Goal: Task Accomplishment & Management: Use online tool/utility

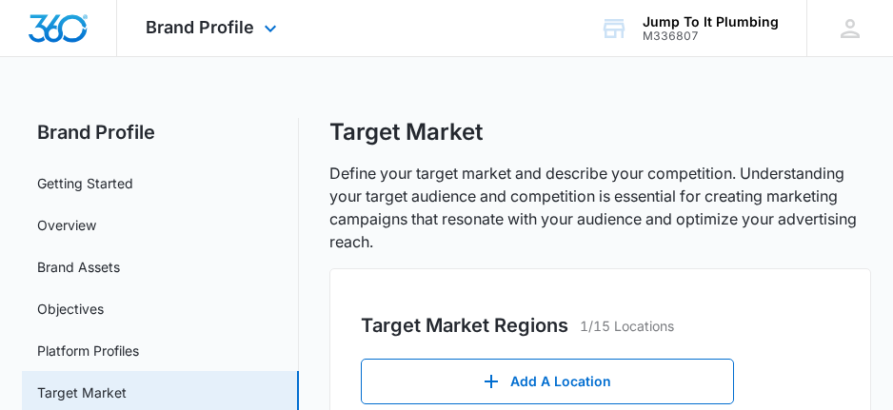
click at [51, 30] on img "Dashboard" at bounding box center [58, 28] width 61 height 29
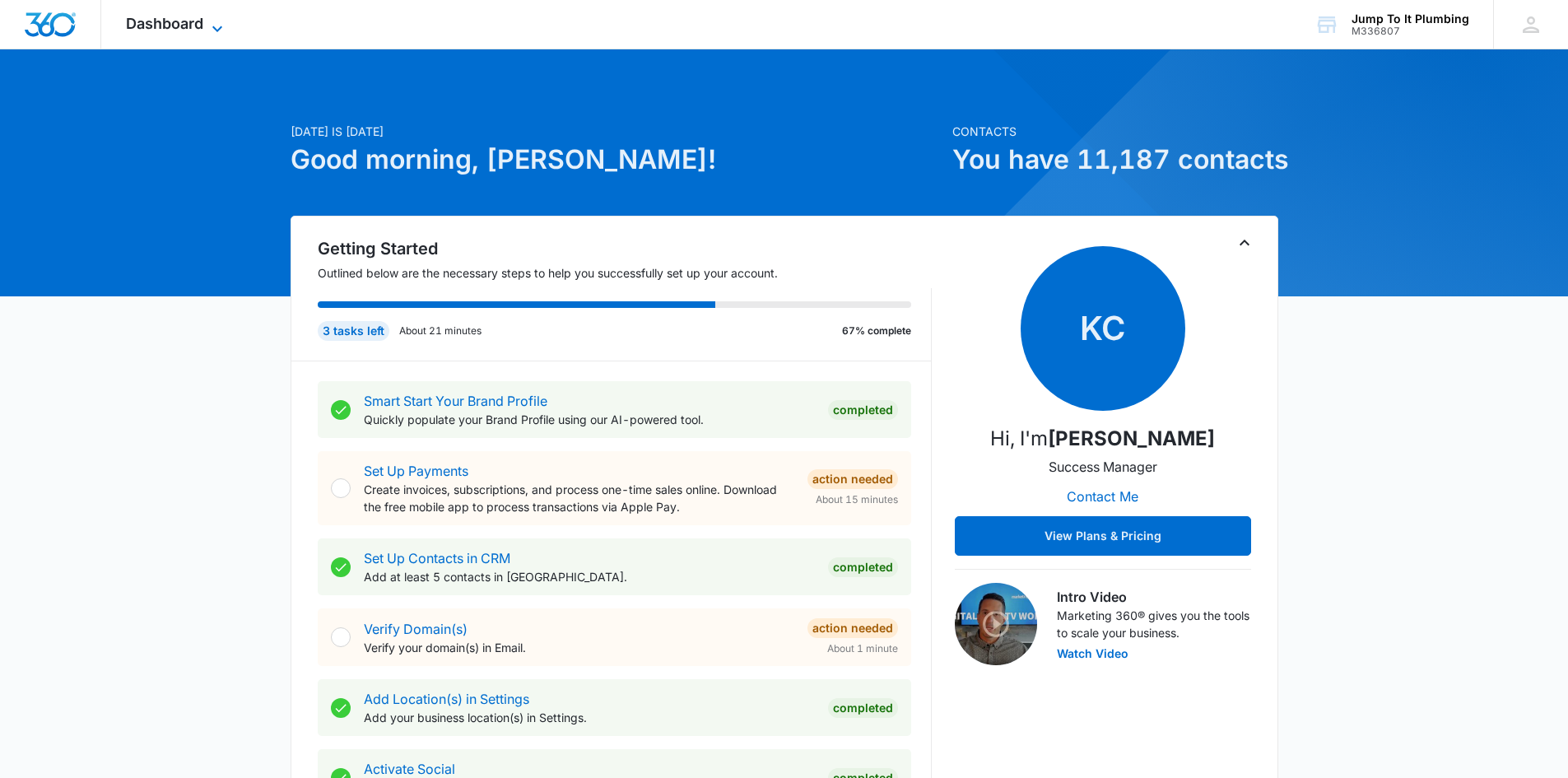
click at [143, 23] on span "Dashboard" at bounding box center [164, 23] width 77 height 17
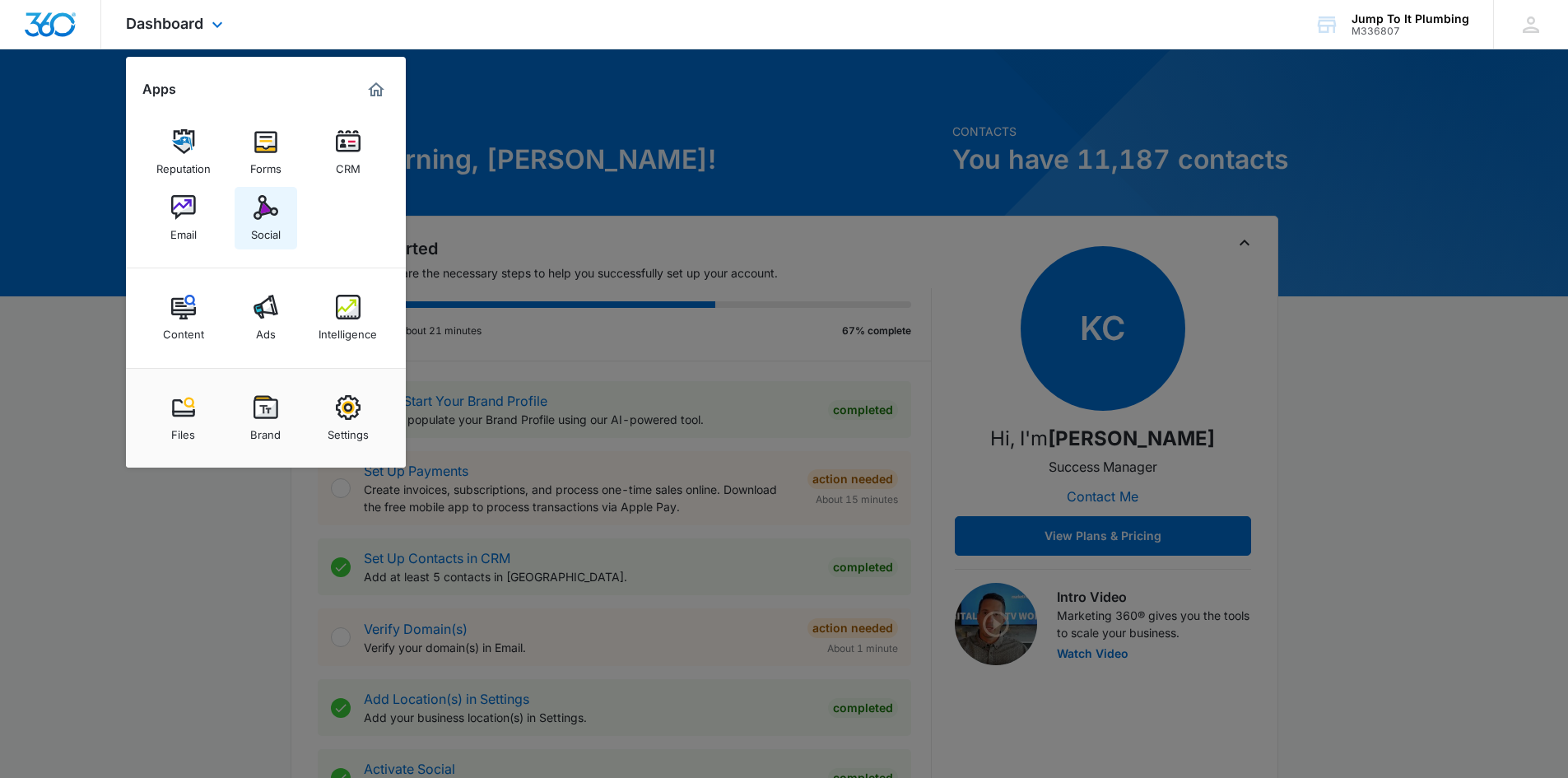
click at [265, 226] on div "Social" at bounding box center [265, 230] width 29 height 22
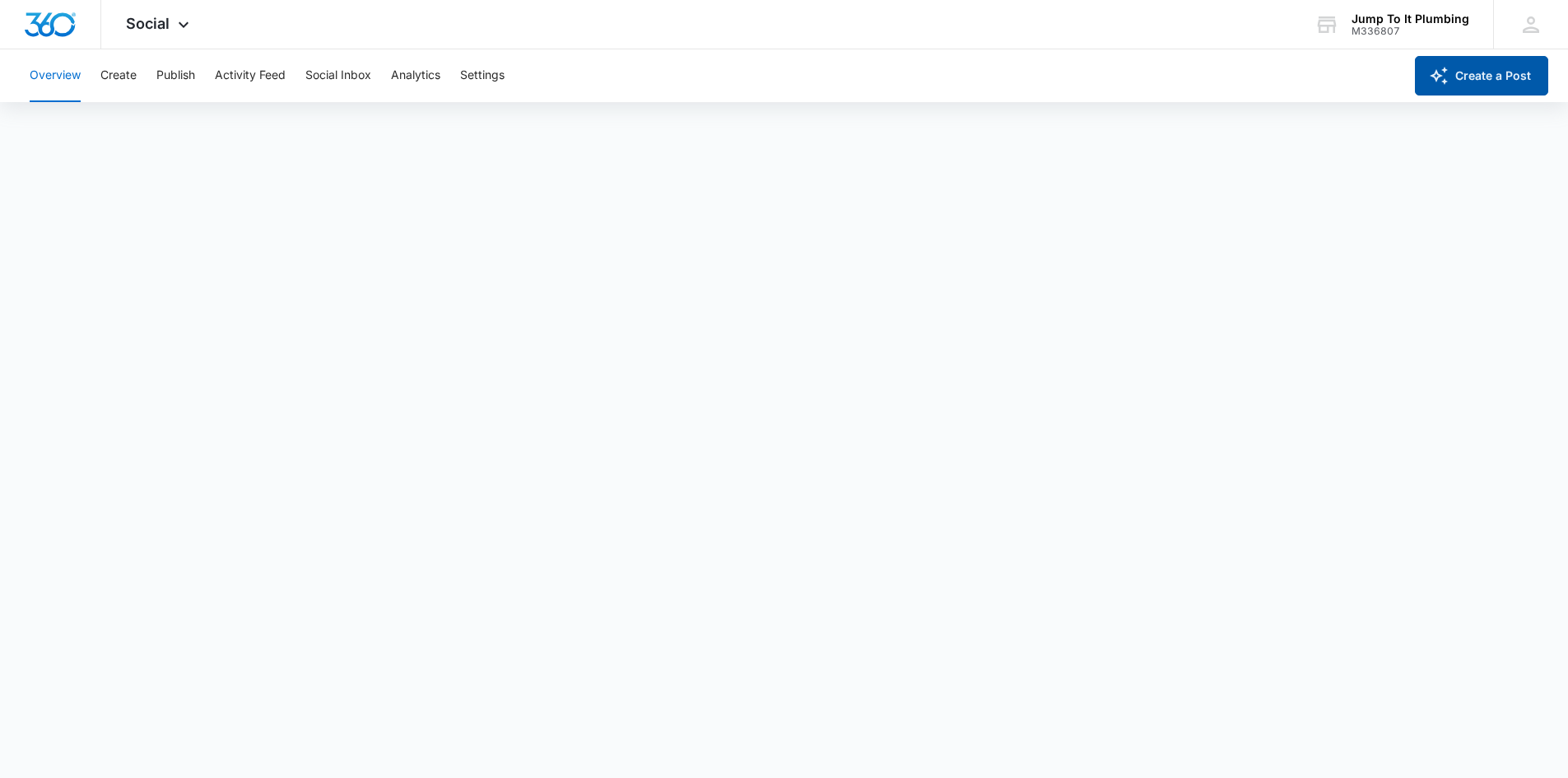
click at [771, 82] on button "Create a Post" at bounding box center [1482, 76] width 133 height 40
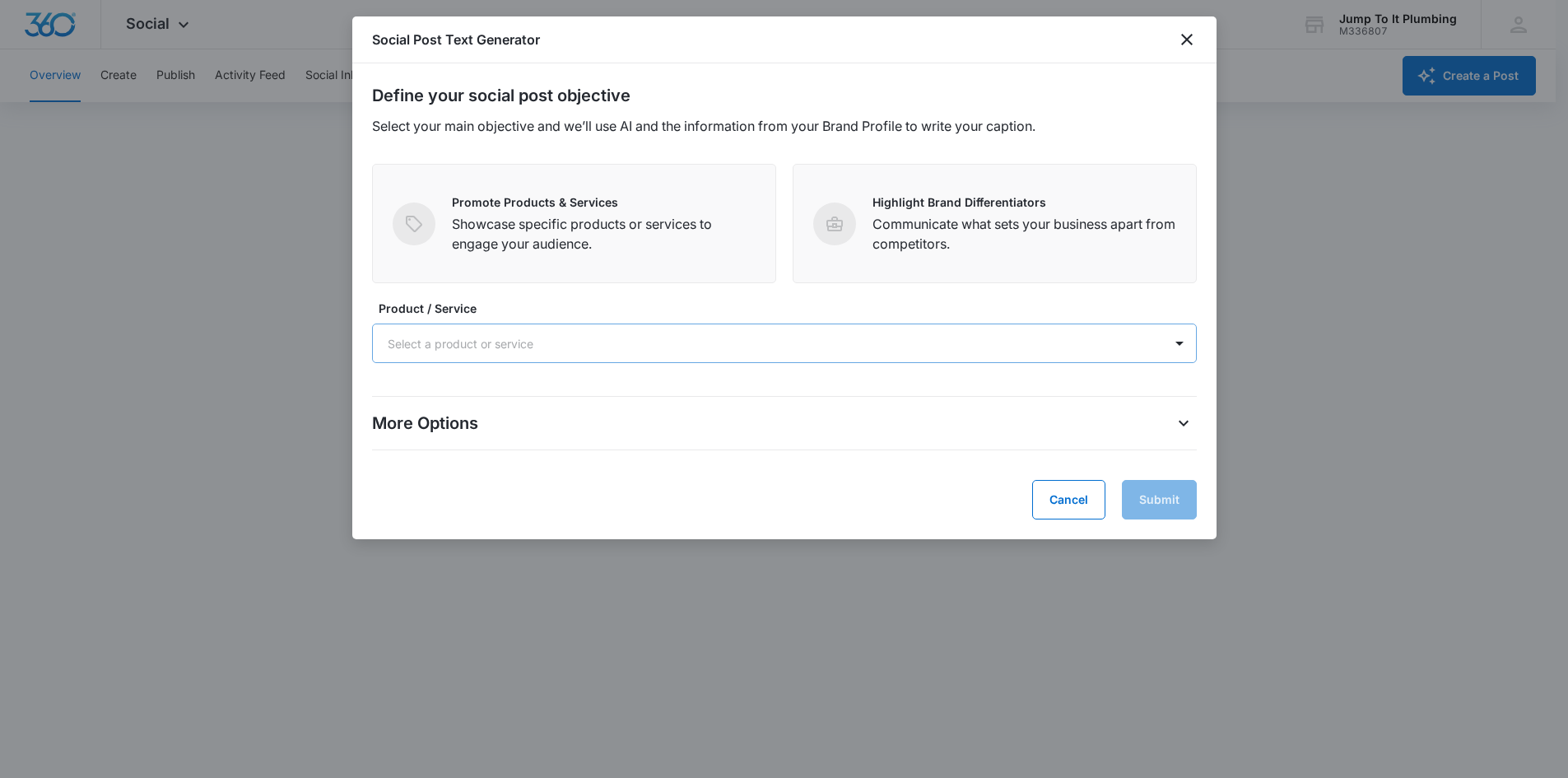
click at [551, 353] on div at bounding box center [764, 344] width 754 height 21
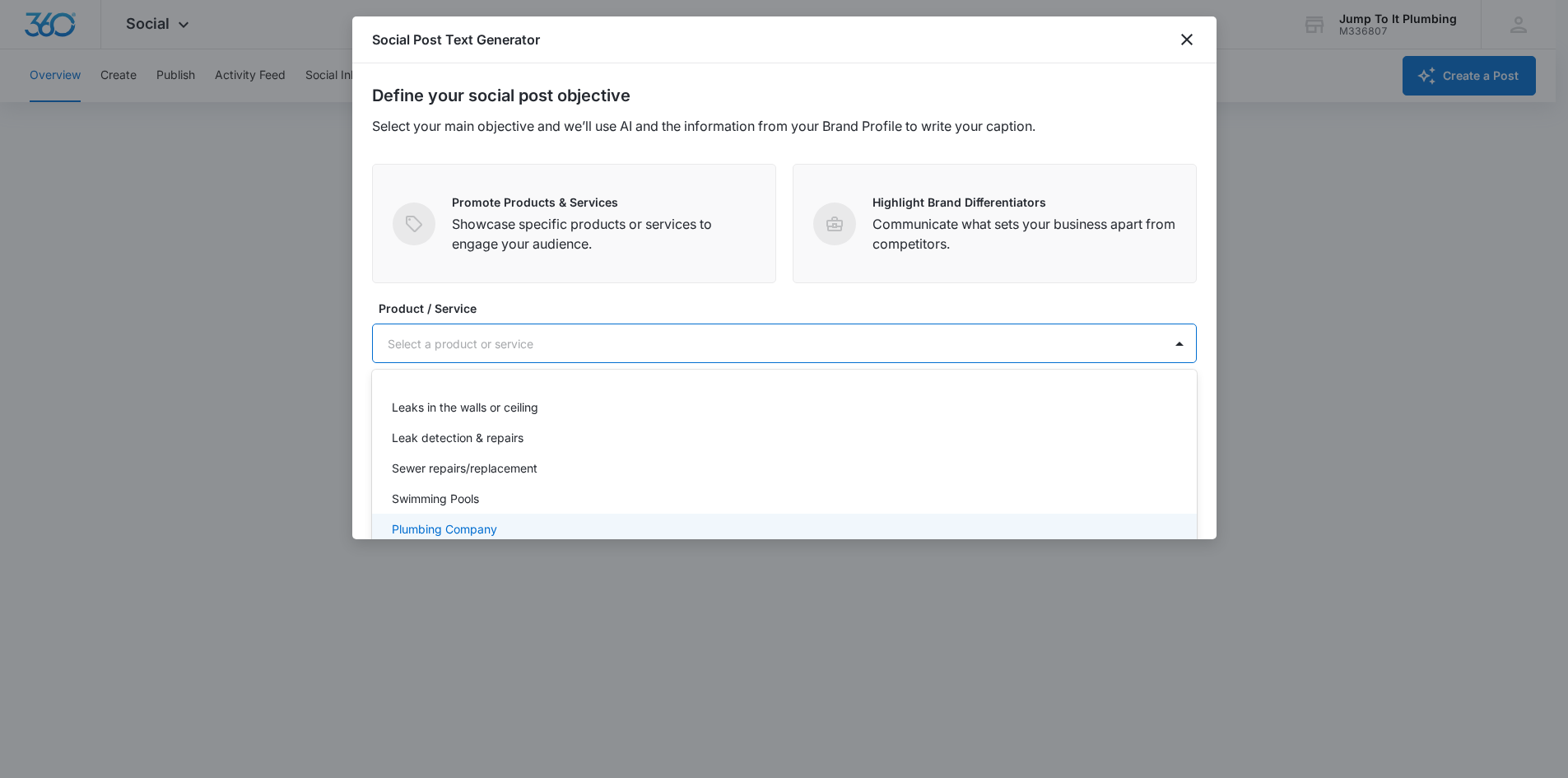
scroll to position [390, 0]
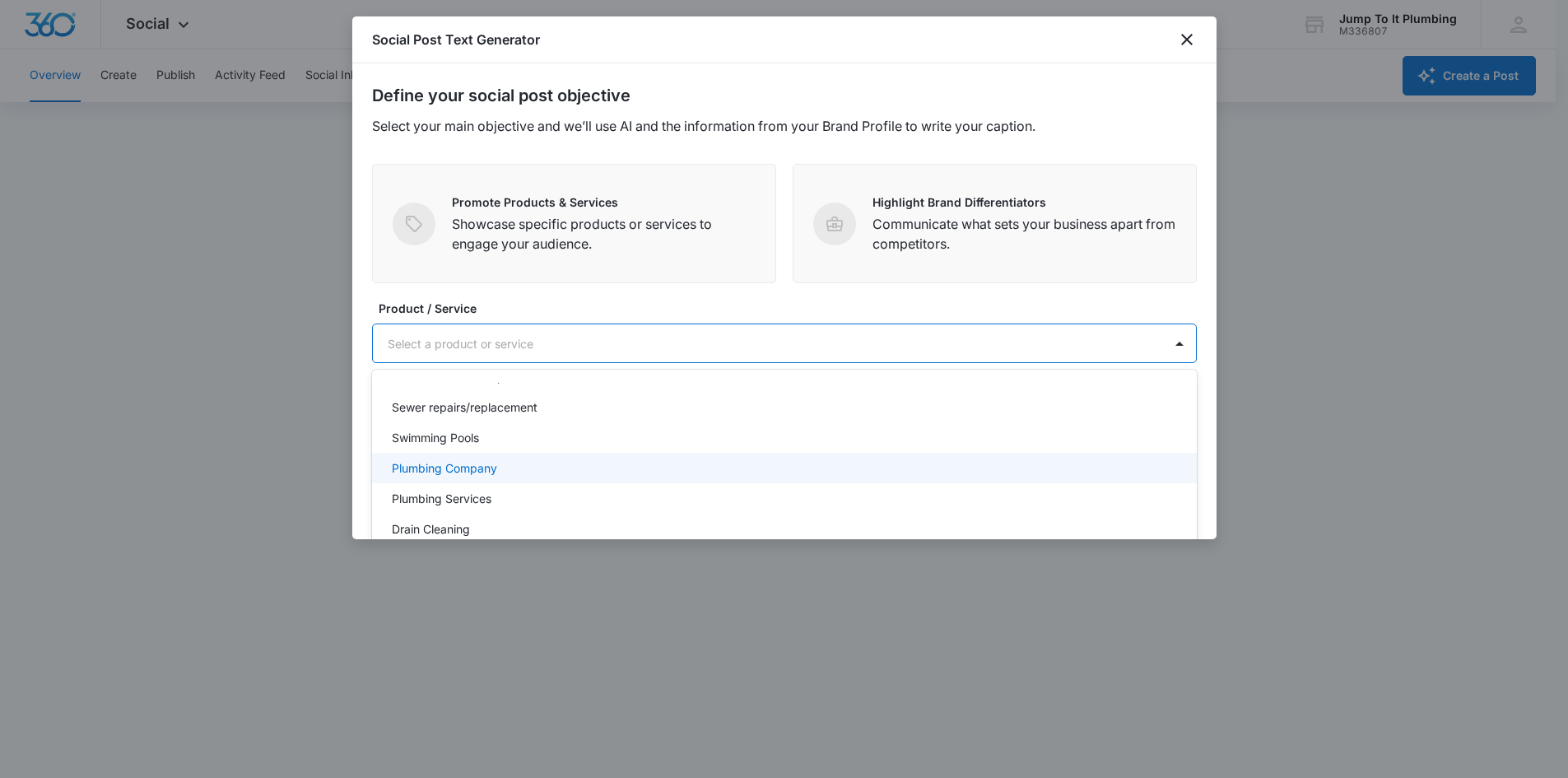
click at [505, 354] on div "Plumbing Company" at bounding box center [782, 468] width 782 height 17
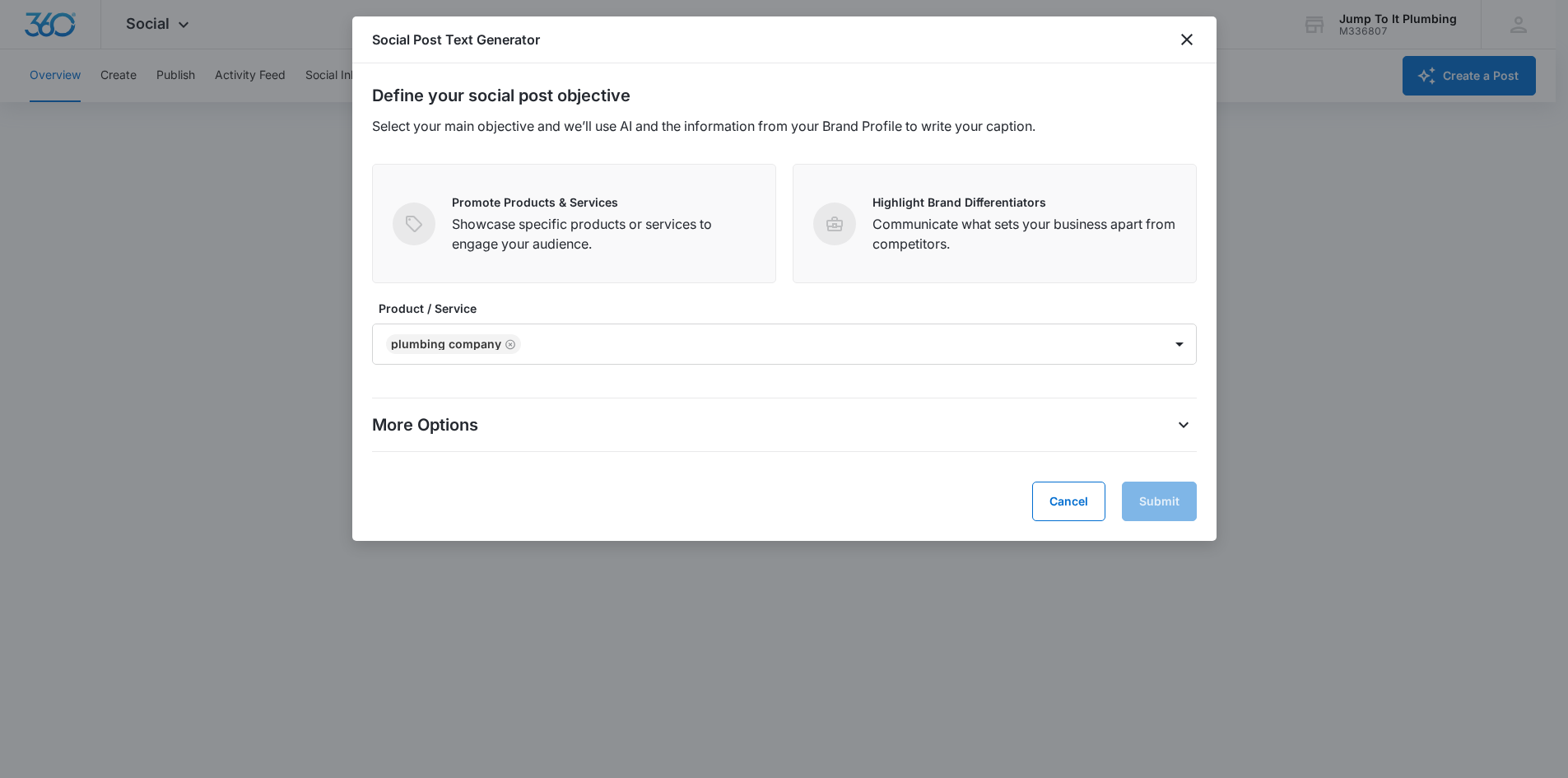
click at [610, 304] on label "Product / Service" at bounding box center [791, 309] width 825 height 17
click at [771, 354] on div "More Options" at bounding box center [784, 424] width 825 height 26
click at [771, 354] on icon "More Options" at bounding box center [1183, 424] width 20 height 20
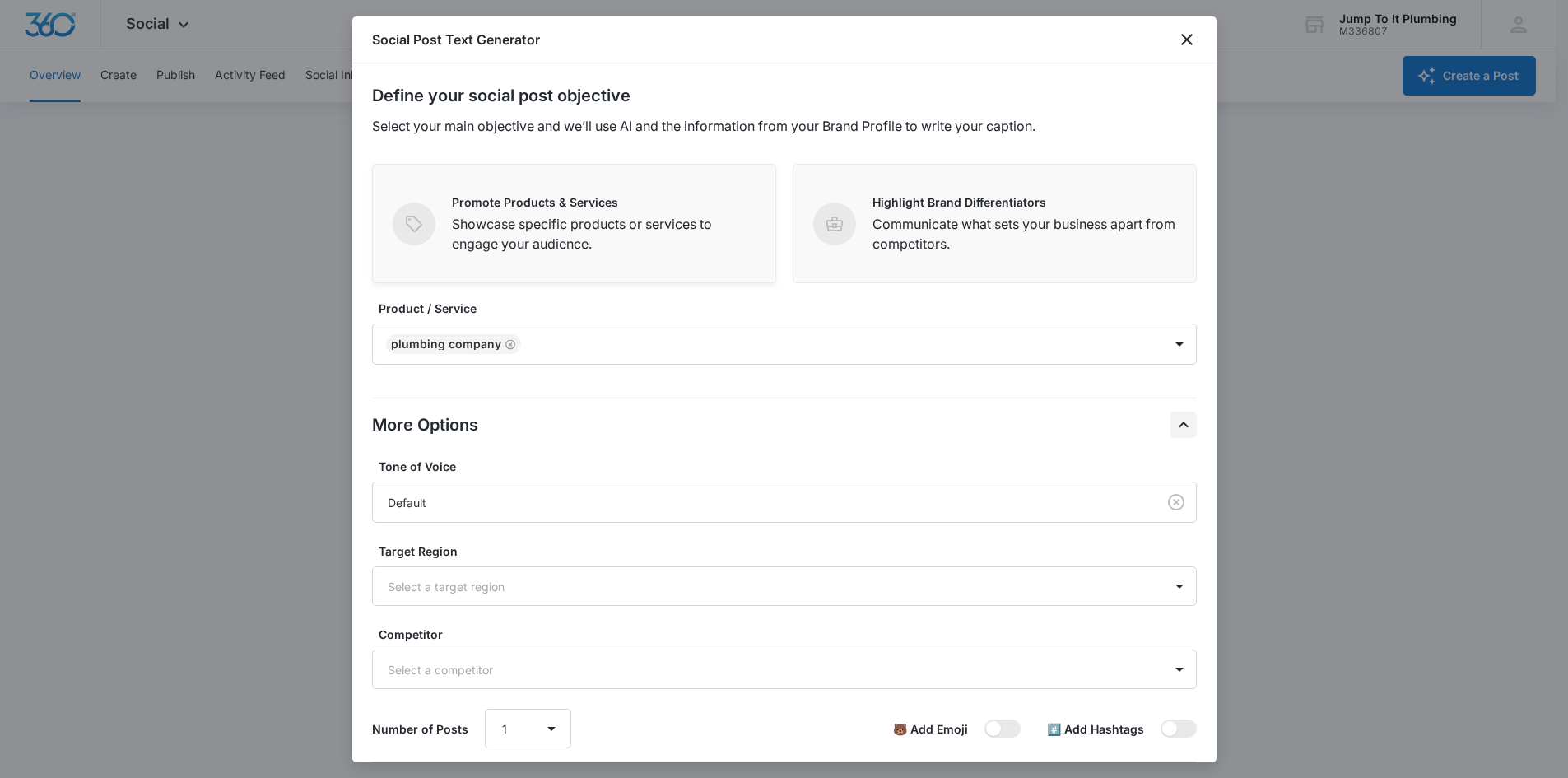
click at [565, 241] on p "Showcase specific products or services to engage your audience." at bounding box center [603, 234] width 303 height 40
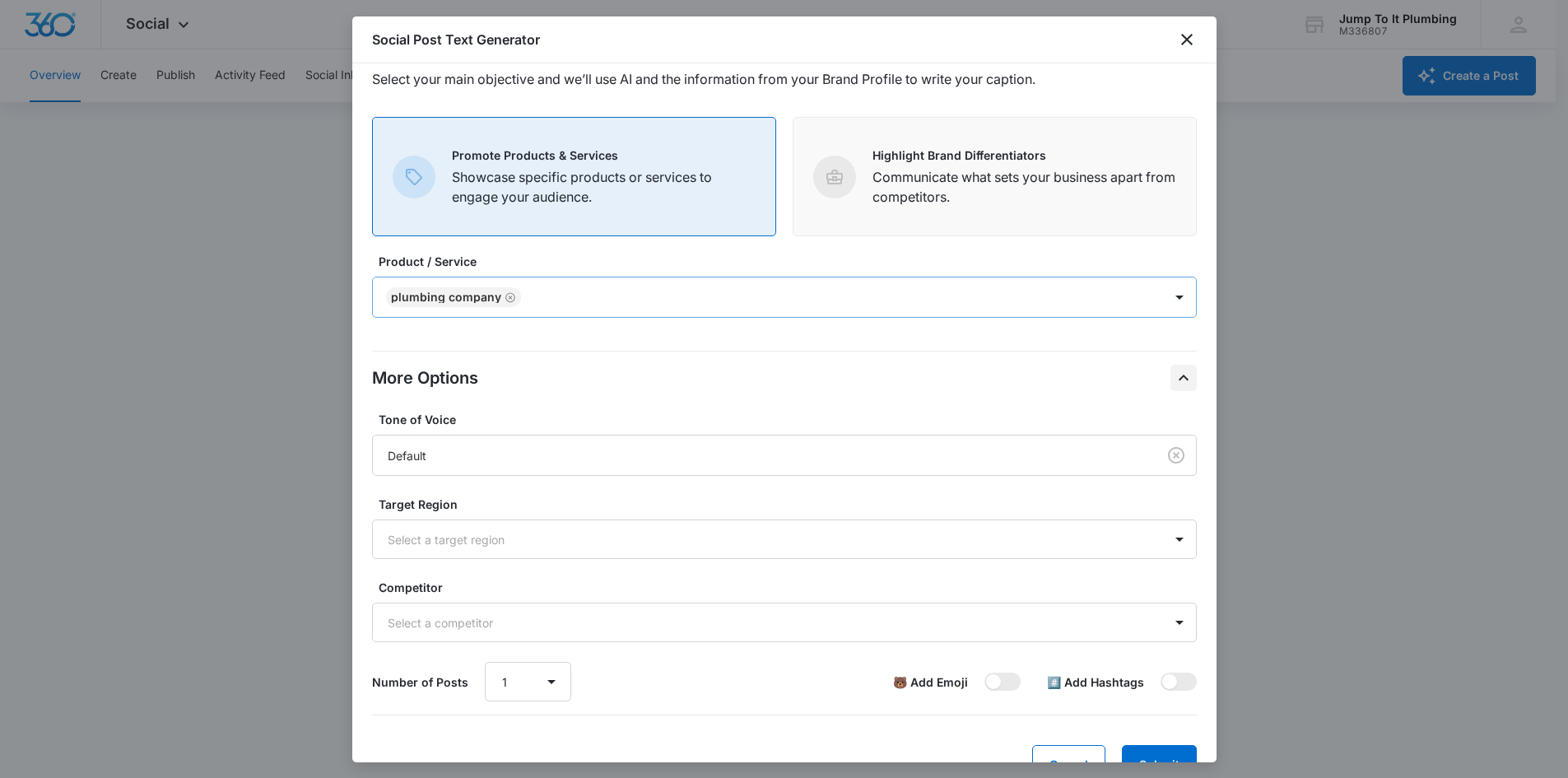
scroll to position [89, 0]
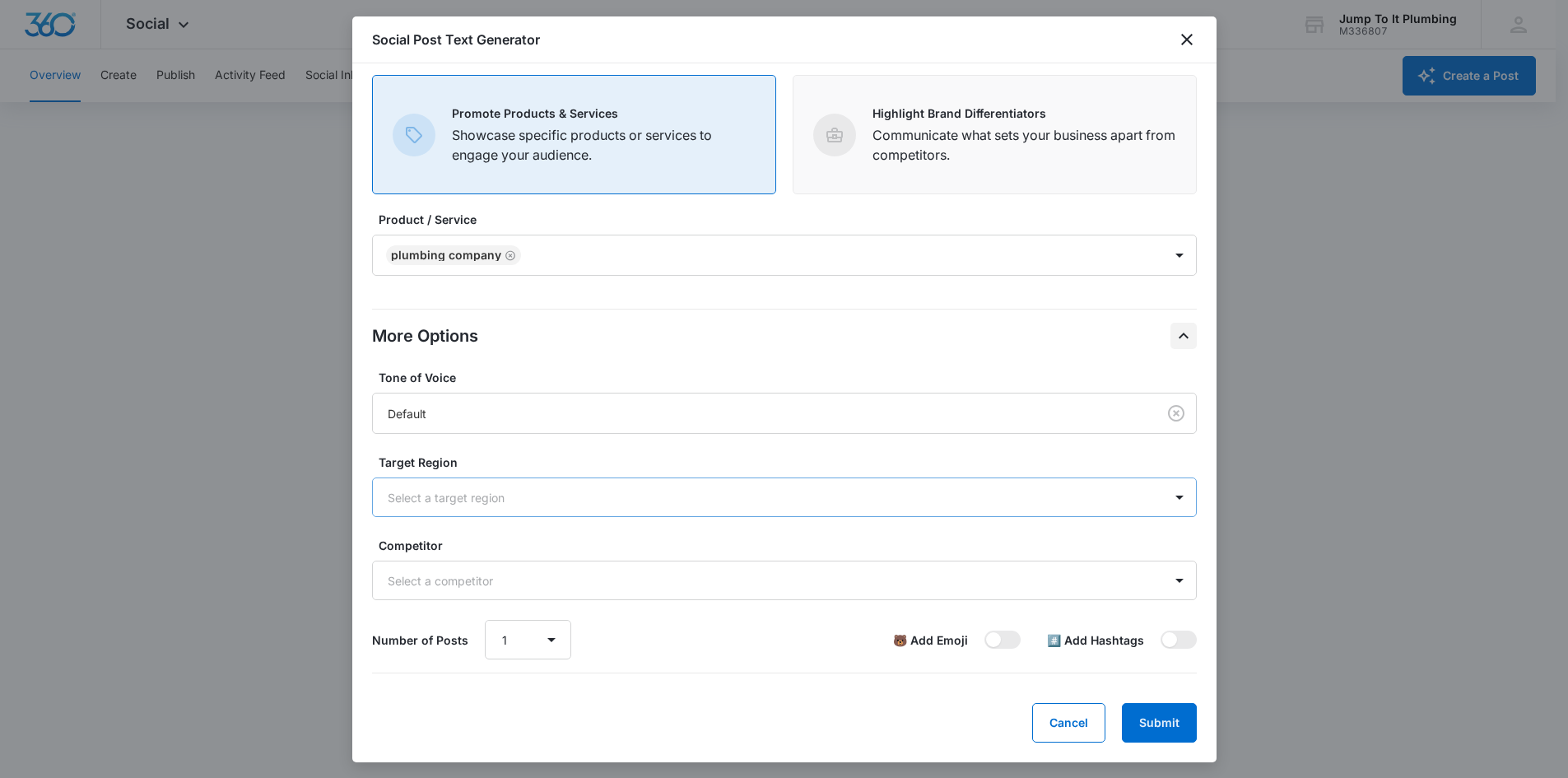
click at [592, 354] on div at bounding box center [764, 498] width 754 height 21
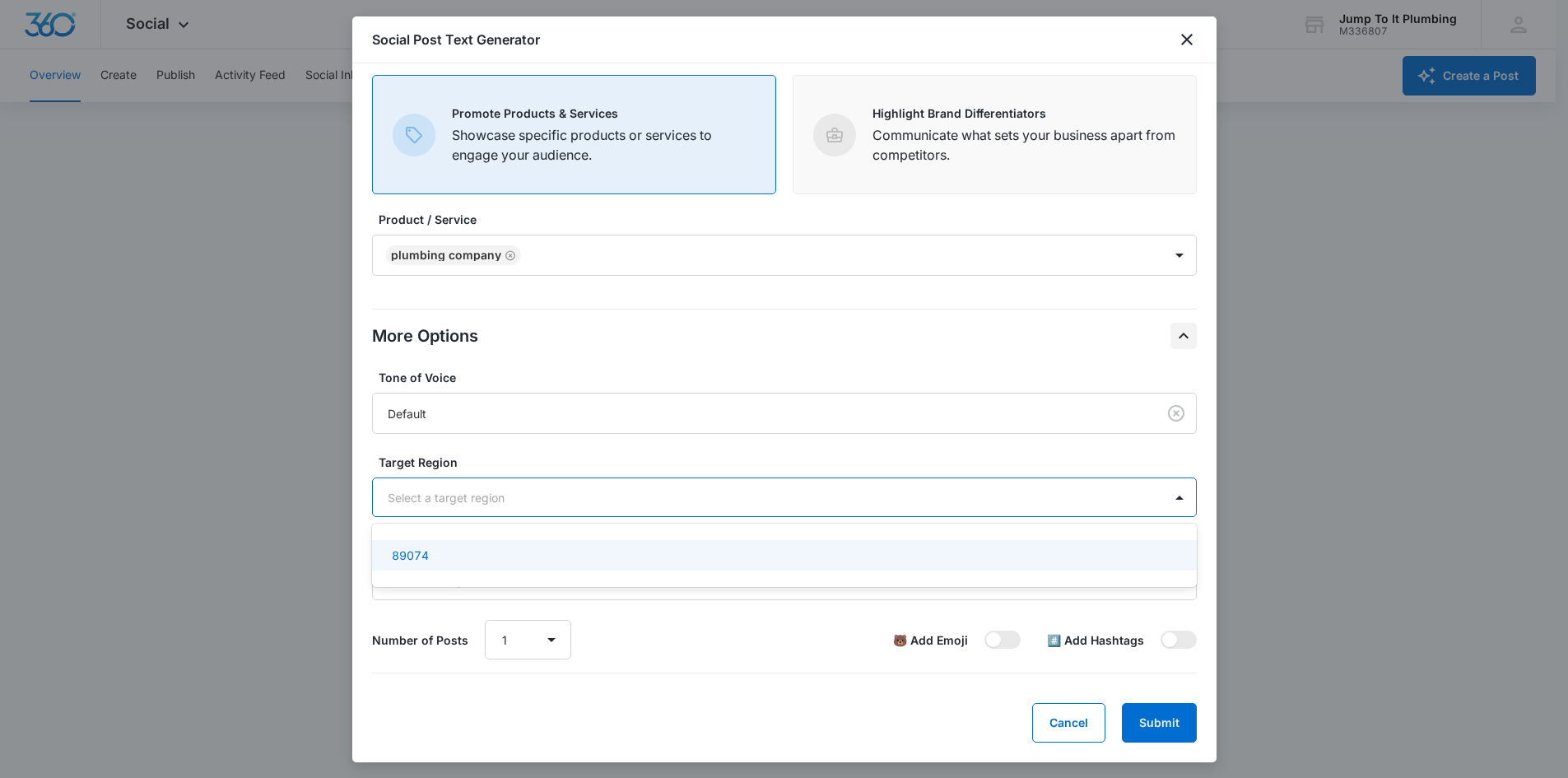
click at [572, 354] on div "89074" at bounding box center [782, 555] width 782 height 17
click at [703, 354] on label "Target Region" at bounding box center [791, 462] width 825 height 17
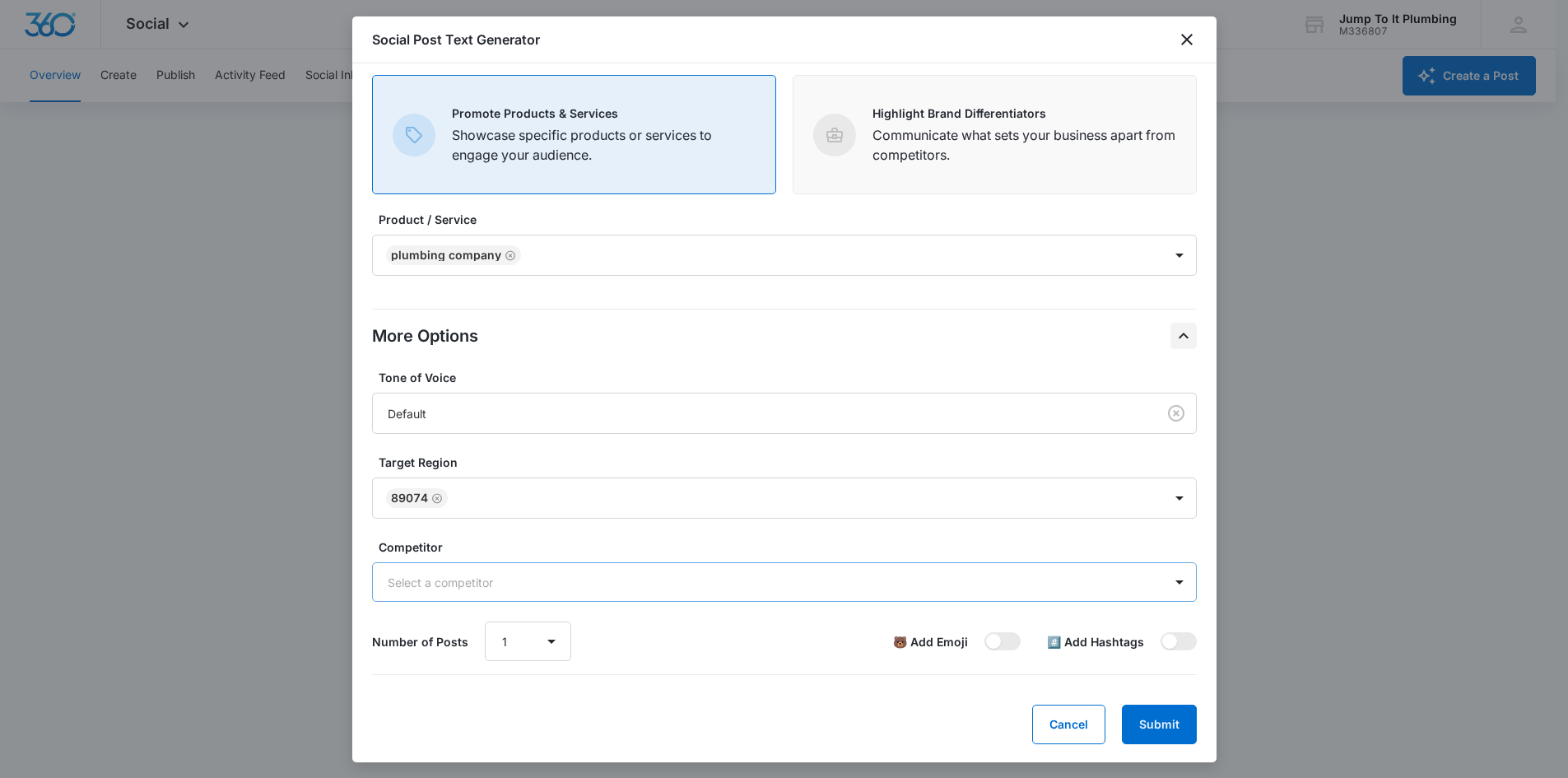
click at [674, 354] on div "Select a competitor" at bounding box center [768, 582] width 790 height 37
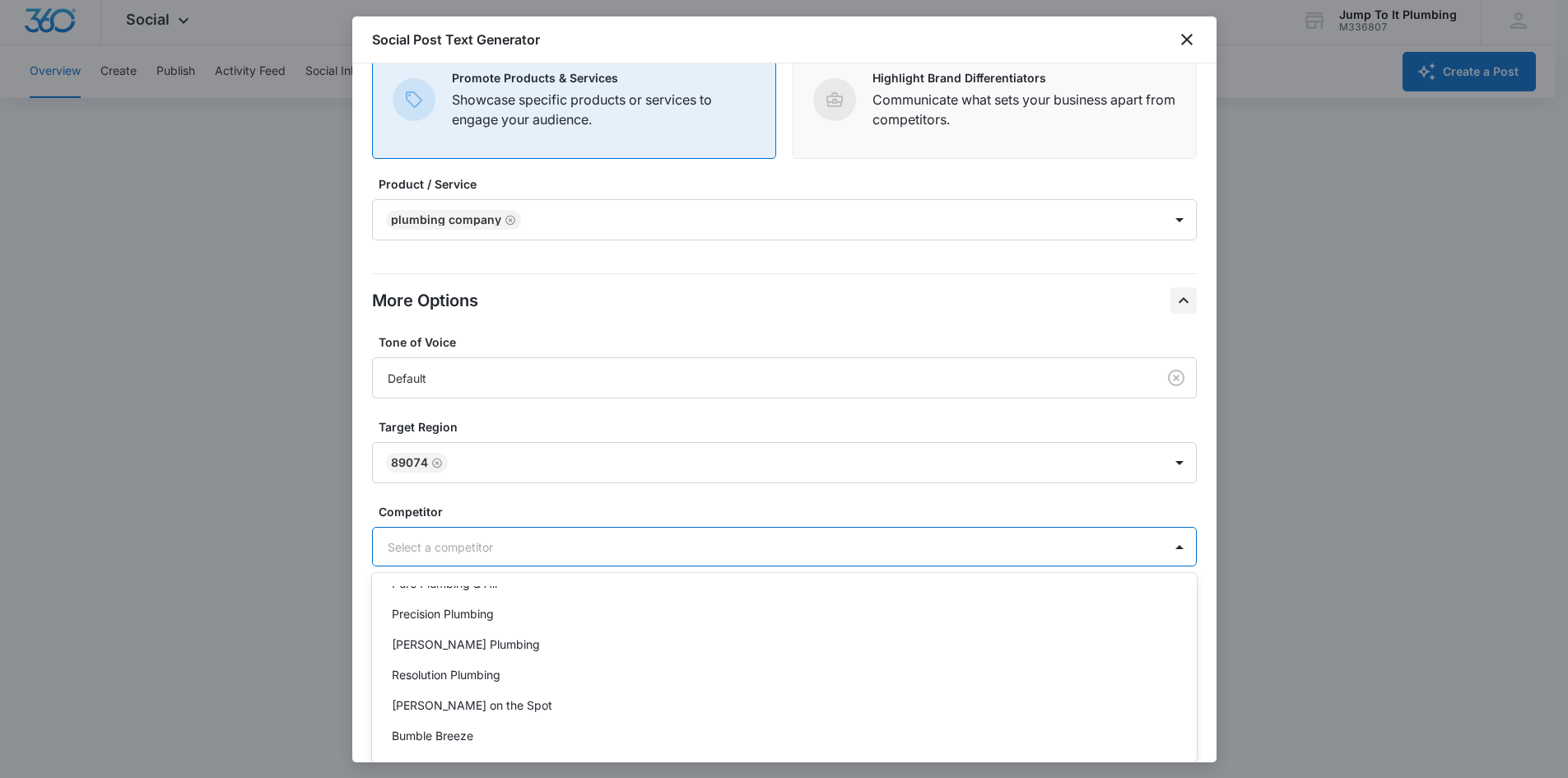
scroll to position [0, 0]
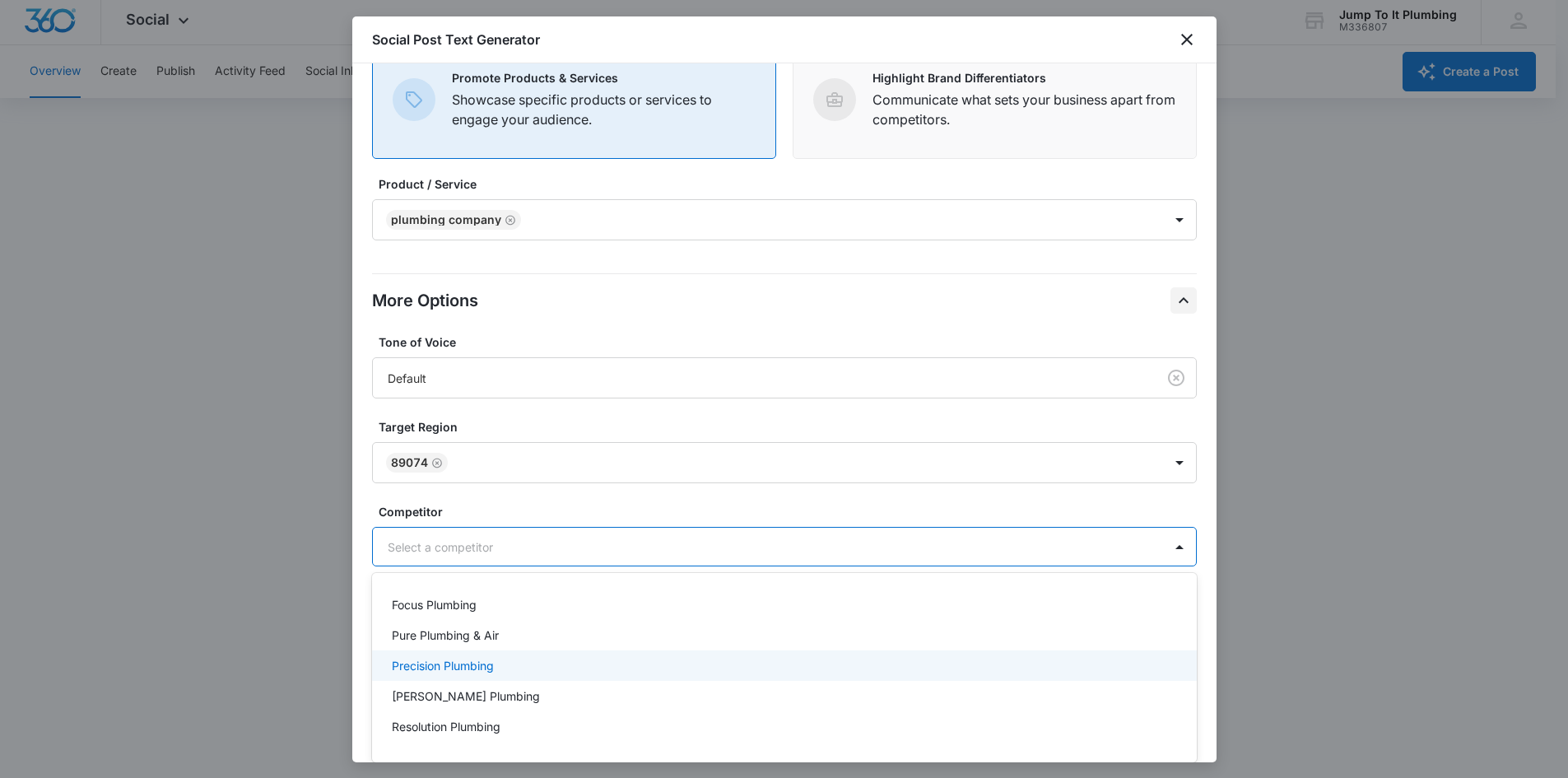
click at [546, 354] on div "Precision Plumbing" at bounding box center [782, 666] width 782 height 17
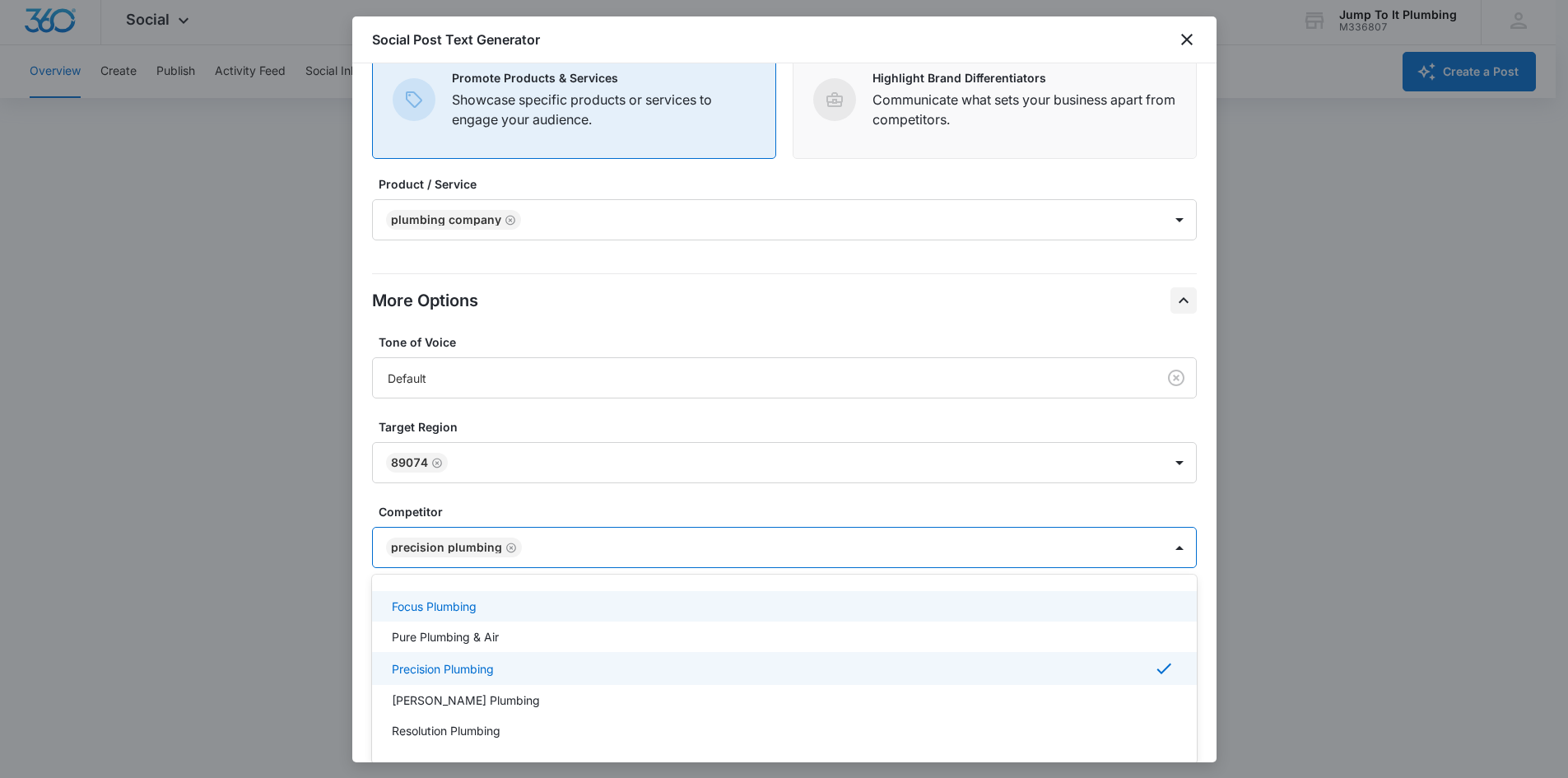
click at [533, 354] on div "Focus Plumbing" at bounding box center [782, 606] width 782 height 17
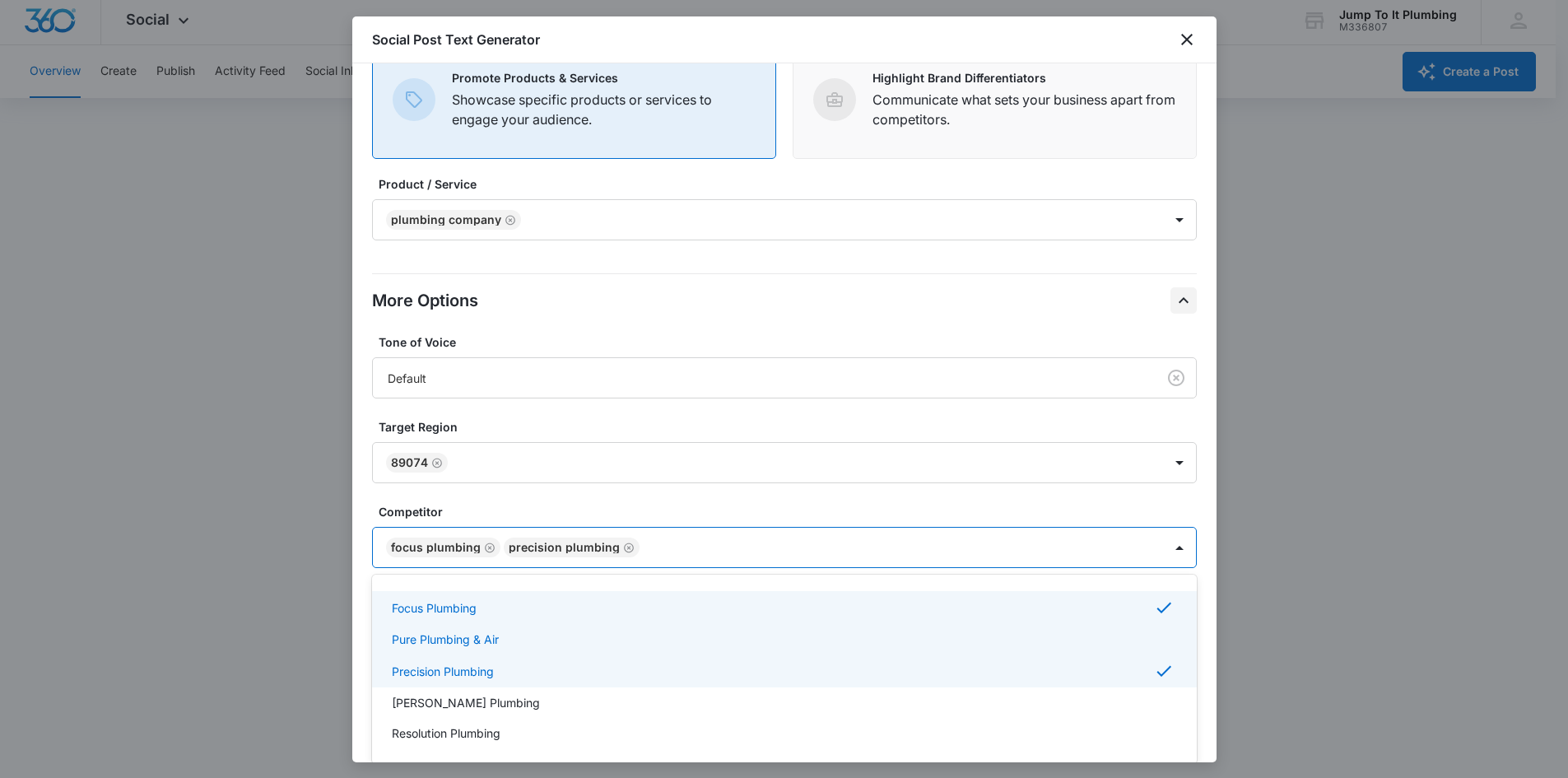
click at [536, 354] on div "Pure Plumbing & Air" at bounding box center [782, 639] width 782 height 17
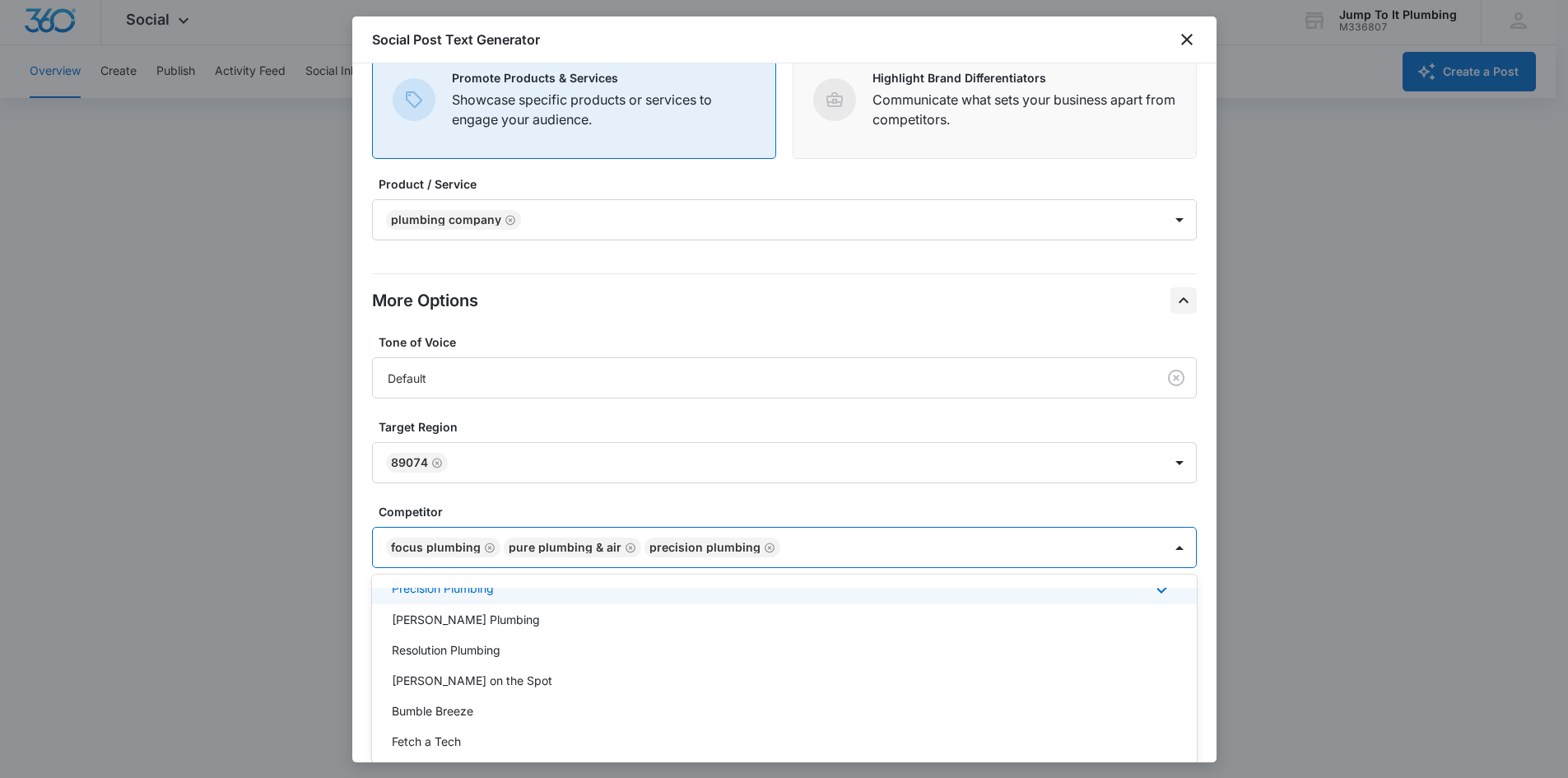
scroll to position [164, 0]
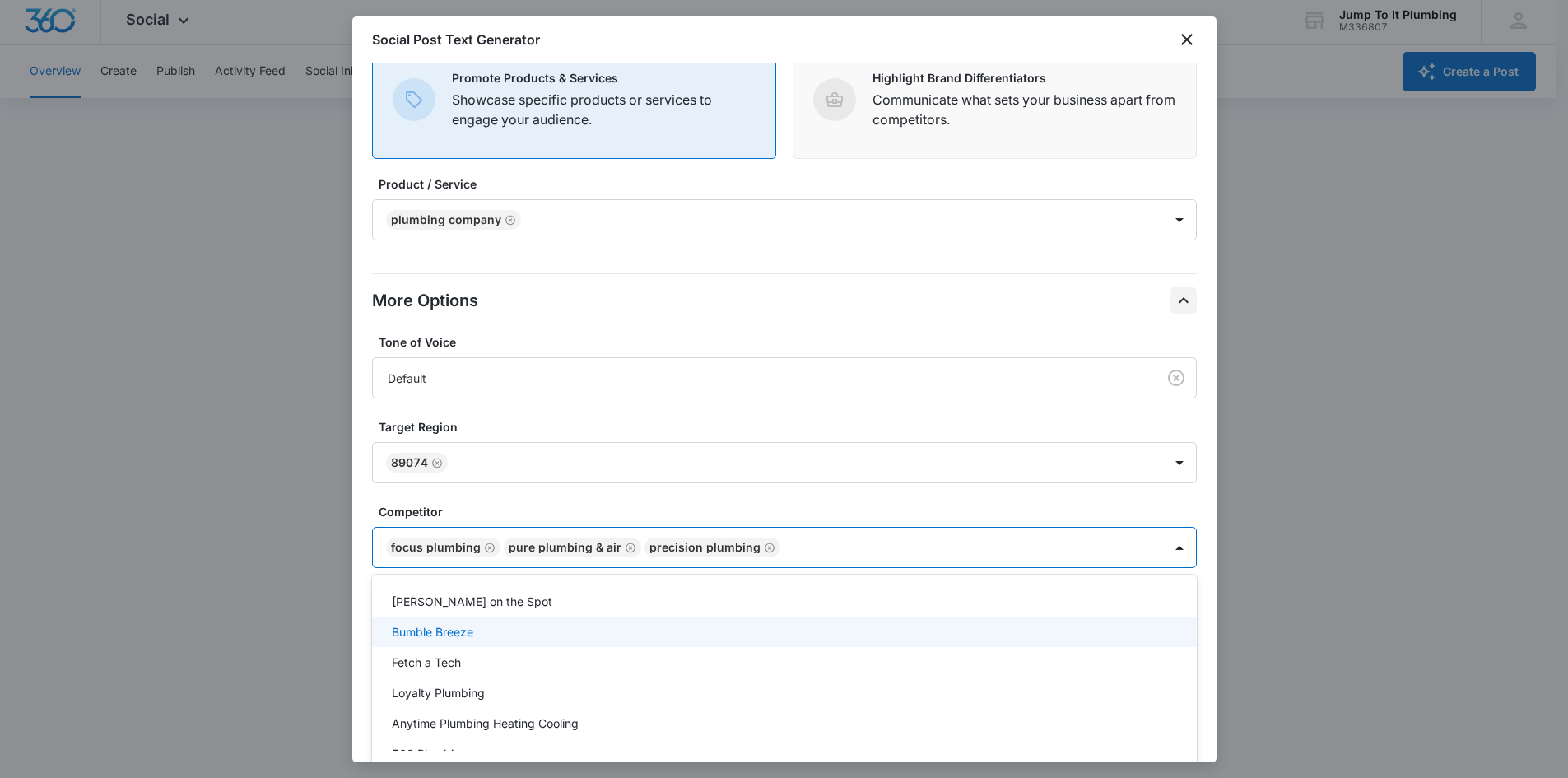
click at [518, 354] on div "Bumble Breeze" at bounding box center [784, 631] width 825 height 30
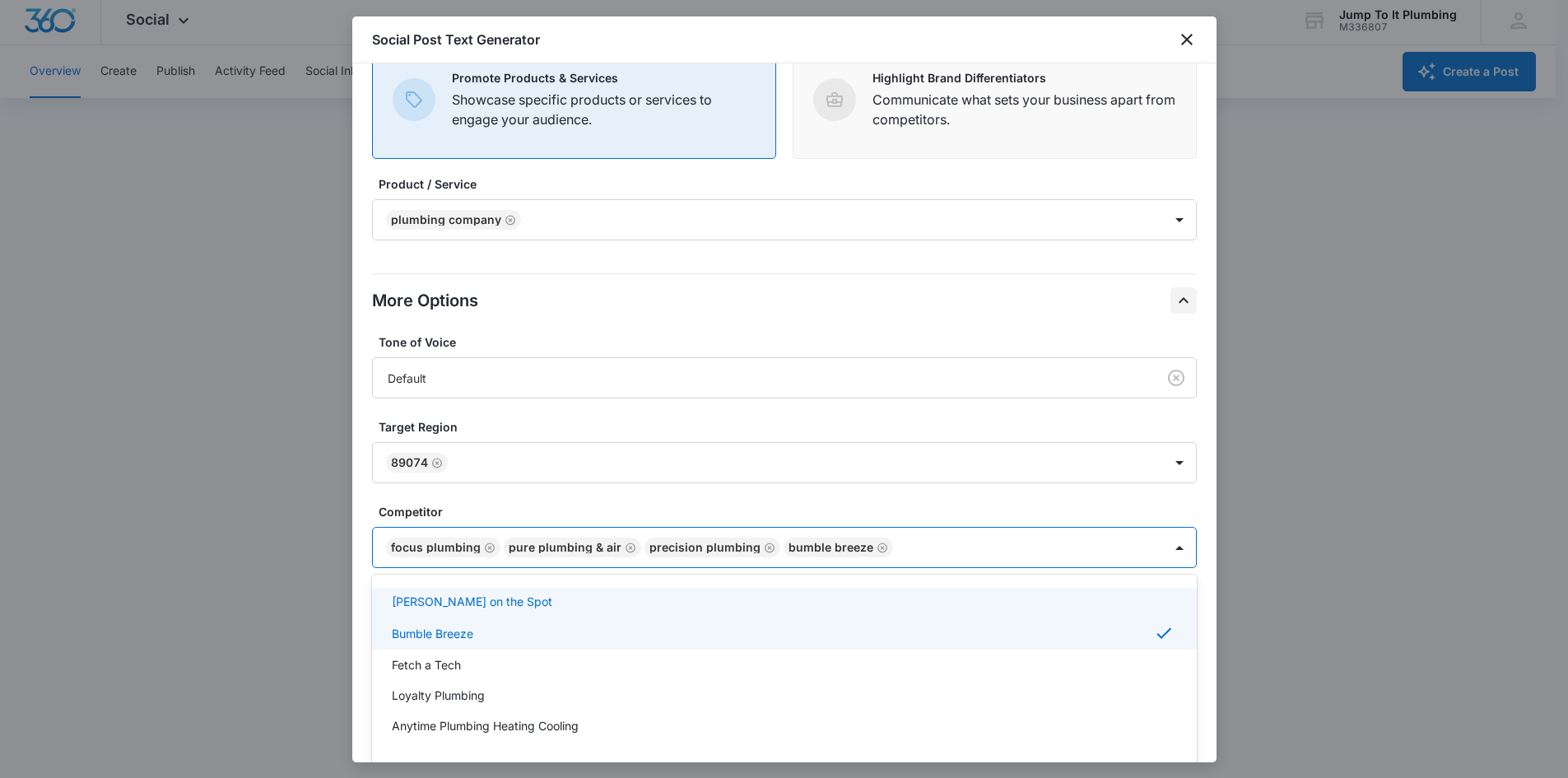
click at [528, 354] on div "[PERSON_NAME] on the Spot" at bounding box center [784, 601] width 825 height 30
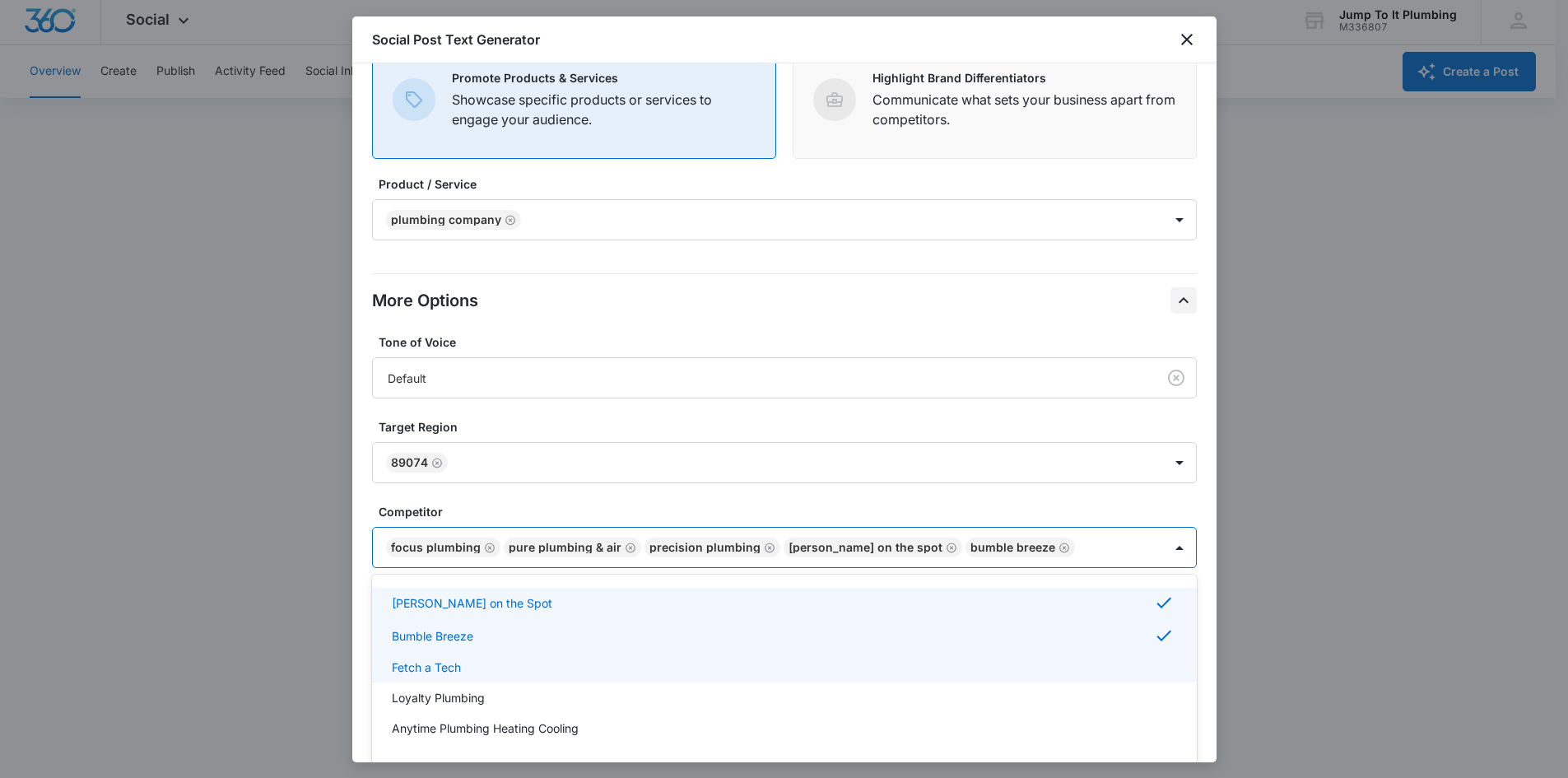
click at [524, 354] on div "Fetch a Tech" at bounding box center [784, 666] width 825 height 30
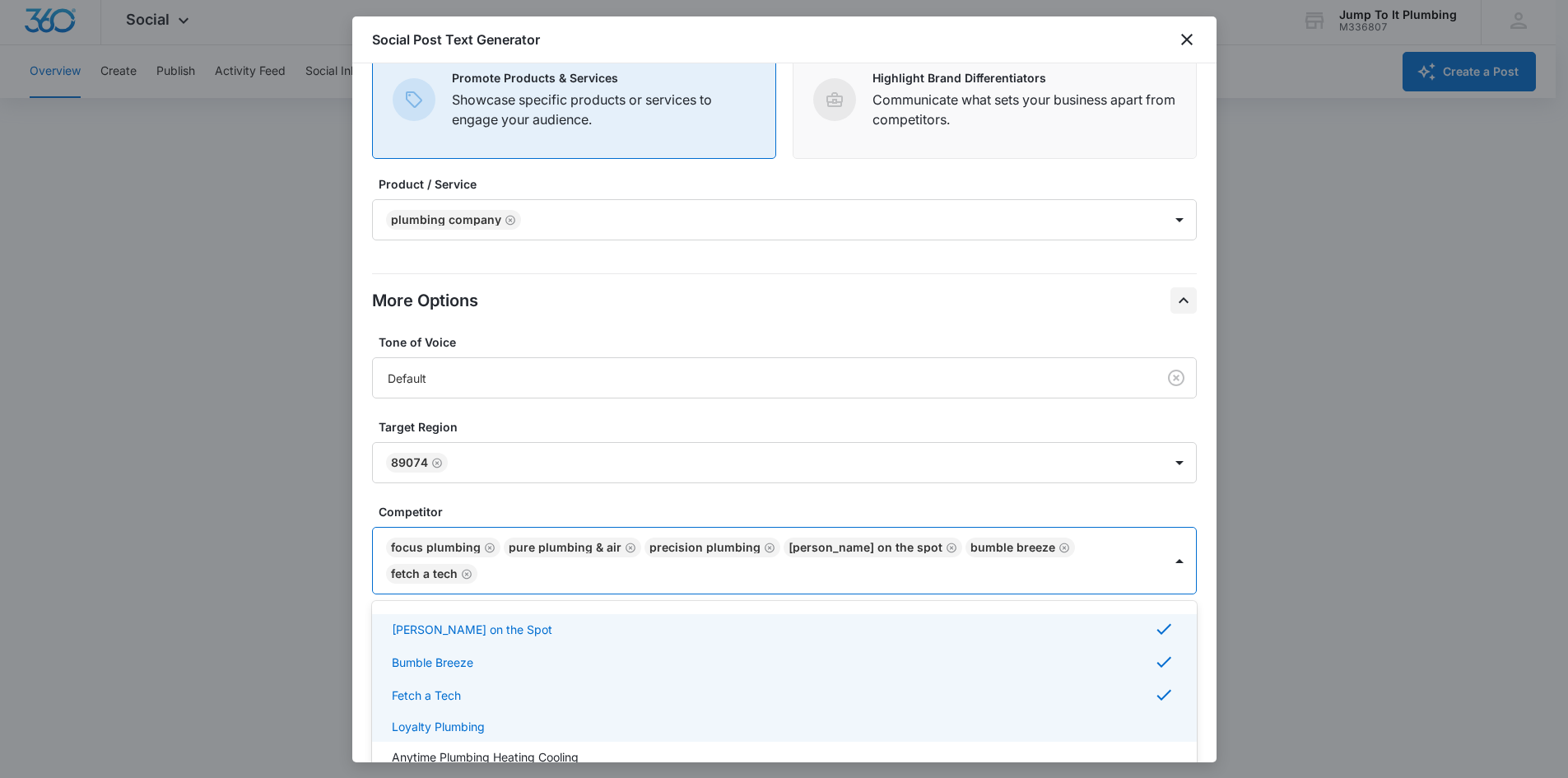
click at [524, 354] on div "Loyalty Plumbing" at bounding box center [784, 726] width 825 height 30
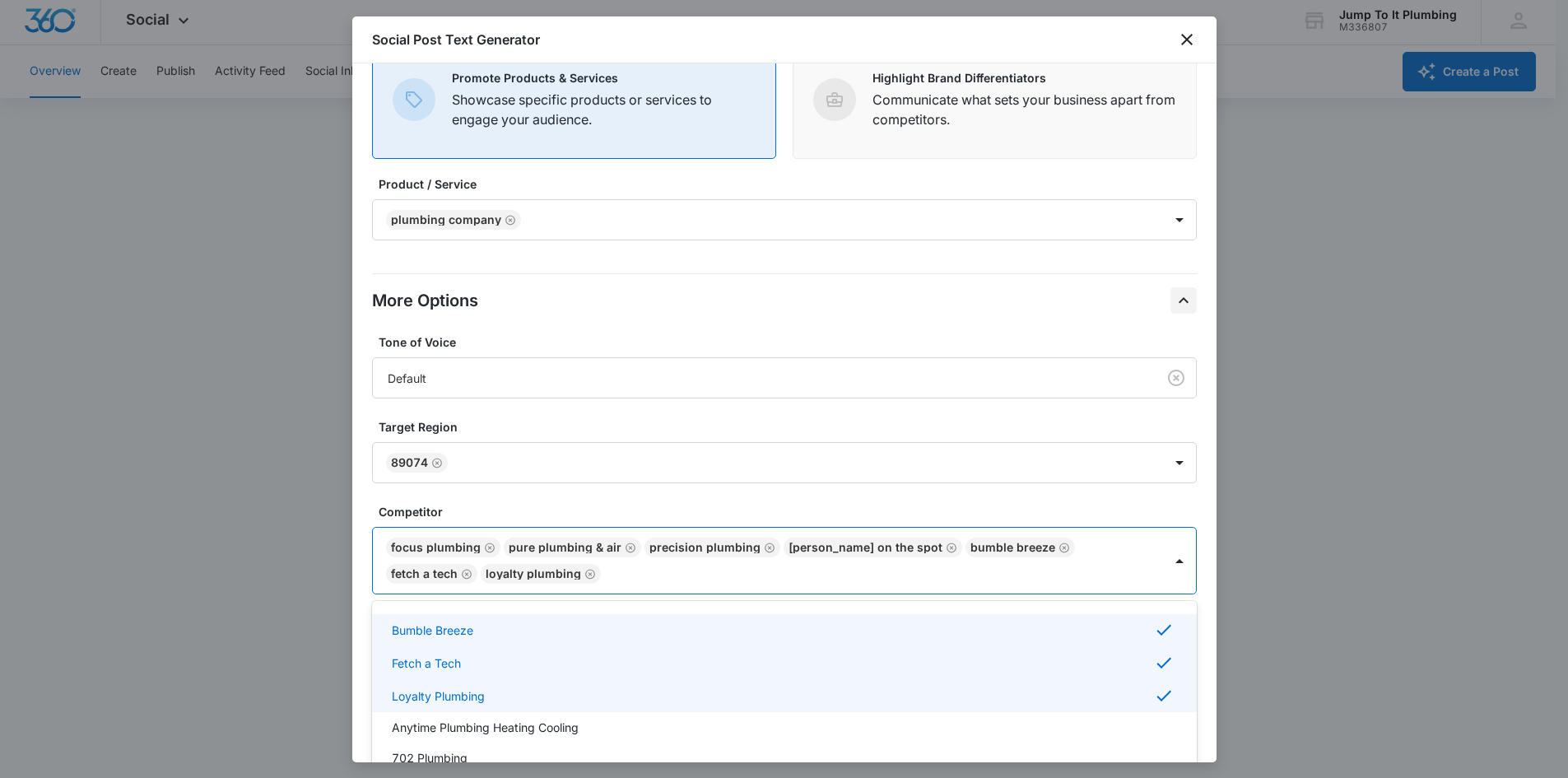
scroll to position [318, 0]
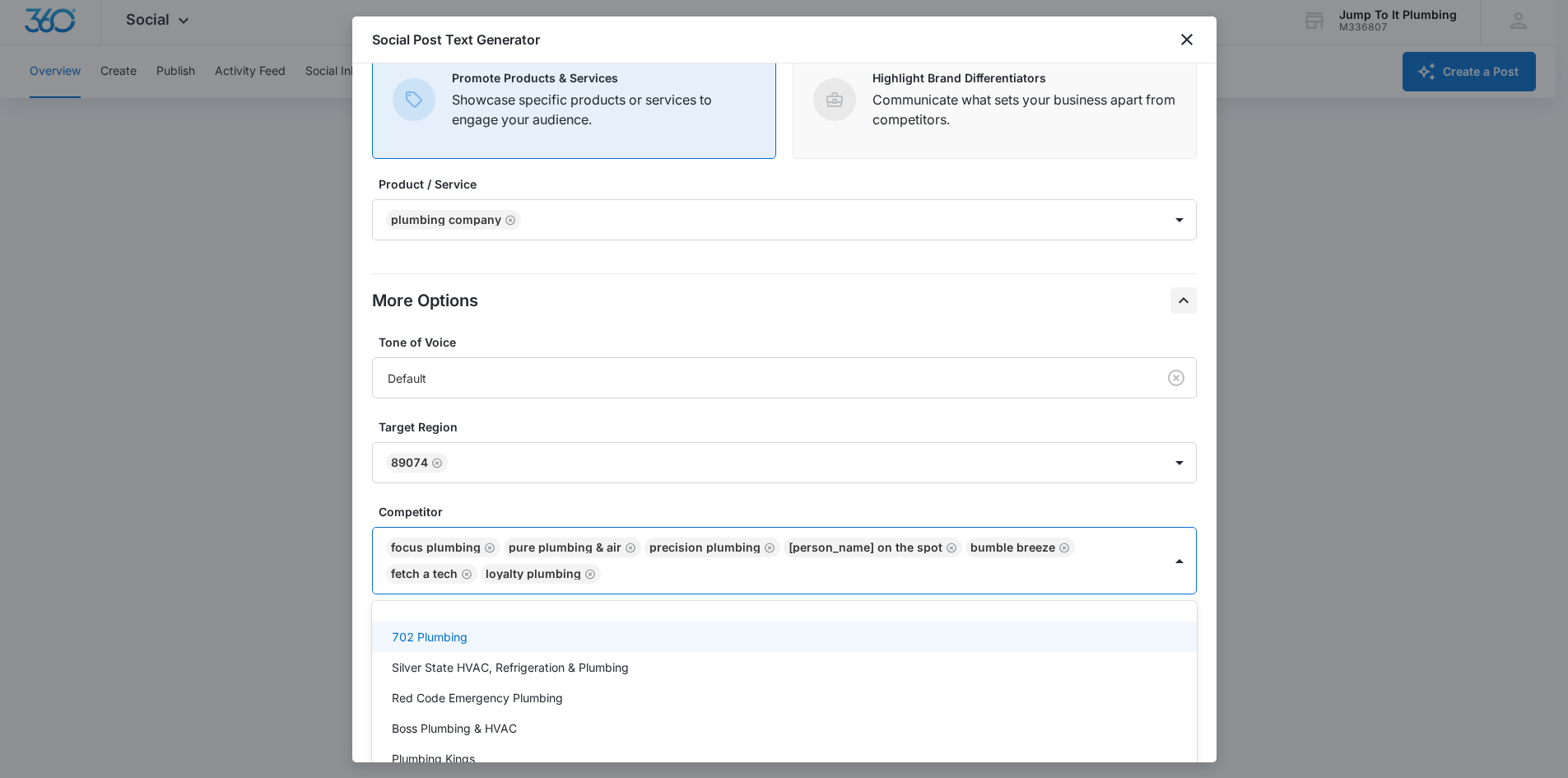
click at [524, 354] on div "702 Plumbing" at bounding box center [782, 636] width 782 height 17
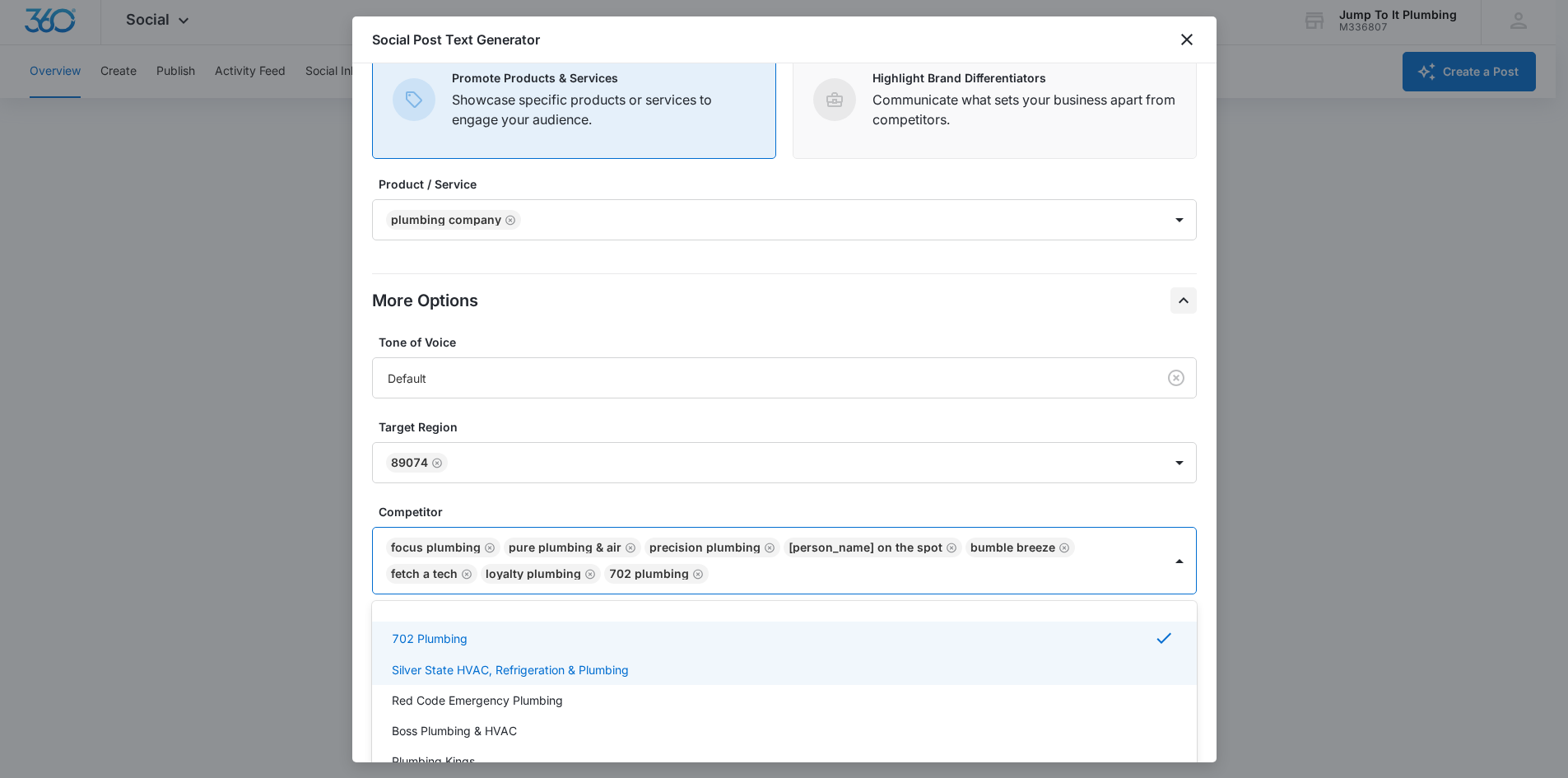
click at [524, 354] on p "Silver State HVAC, Refrigeration & Plumbing" at bounding box center [510, 670] width 237 height 17
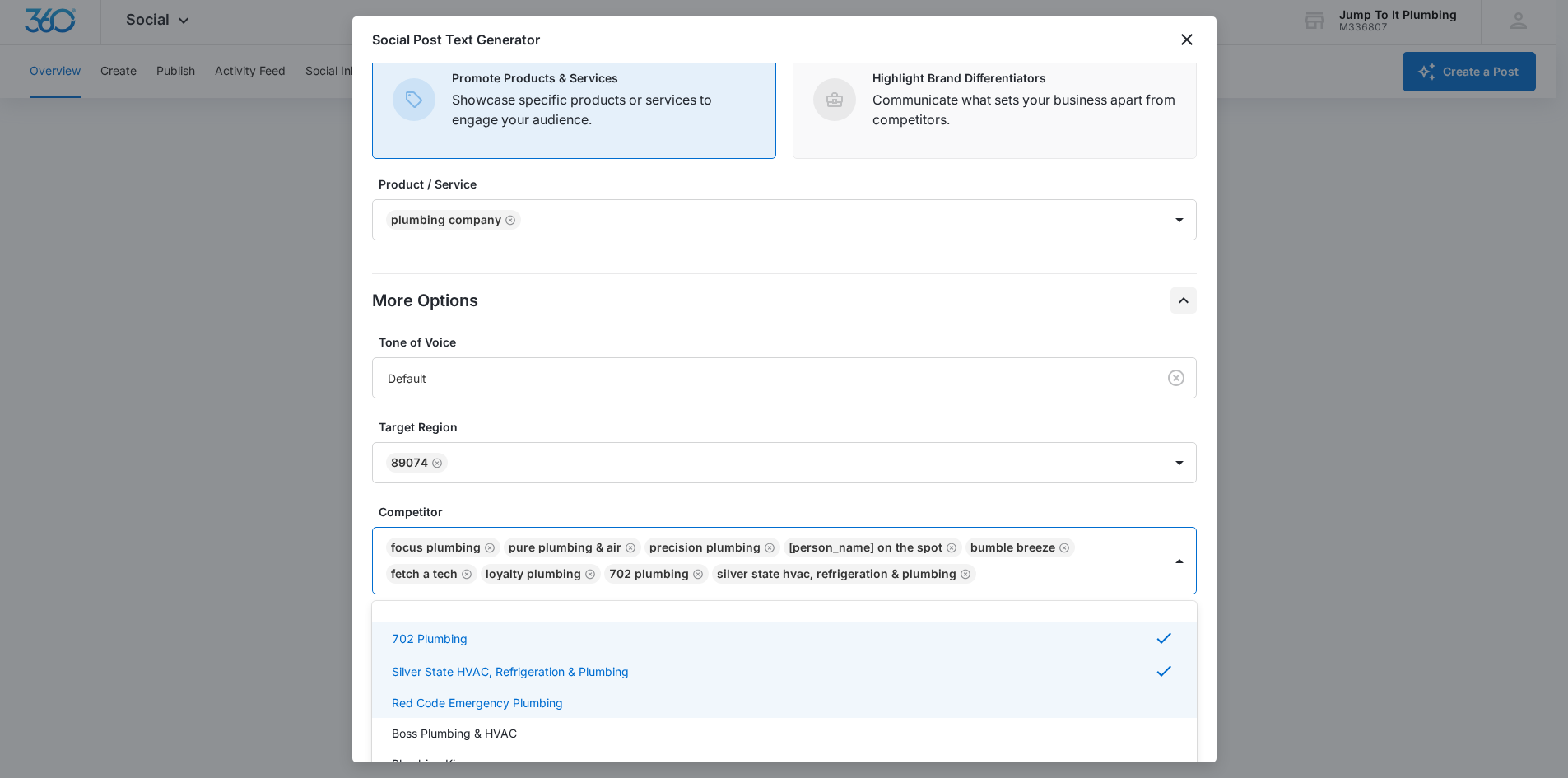
click at [524, 354] on p "Red Code Emergency Plumbing" at bounding box center [477, 703] width 171 height 17
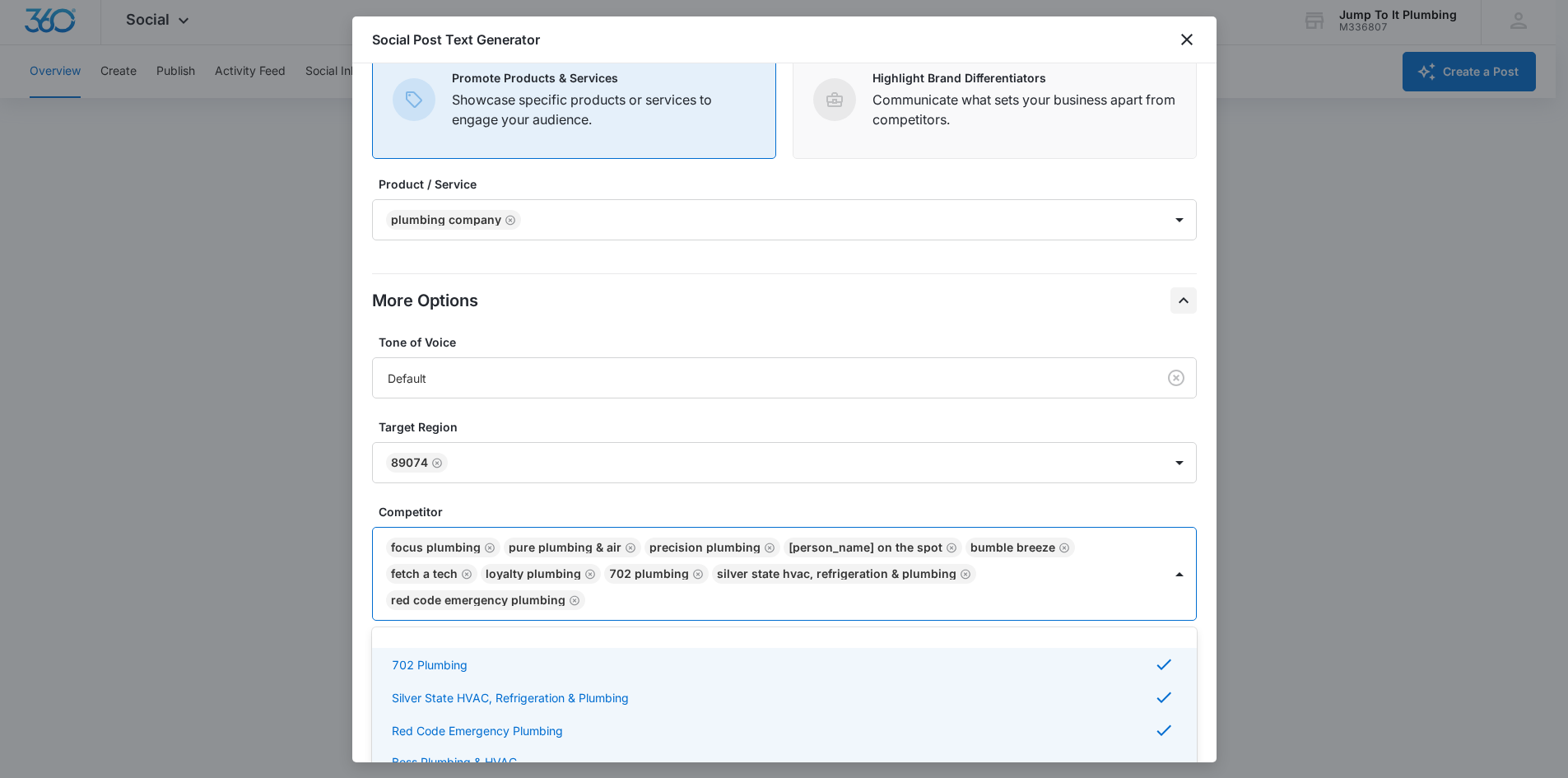
click at [522, 354] on div "Boss Plumbing & HVAC" at bounding box center [782, 762] width 782 height 17
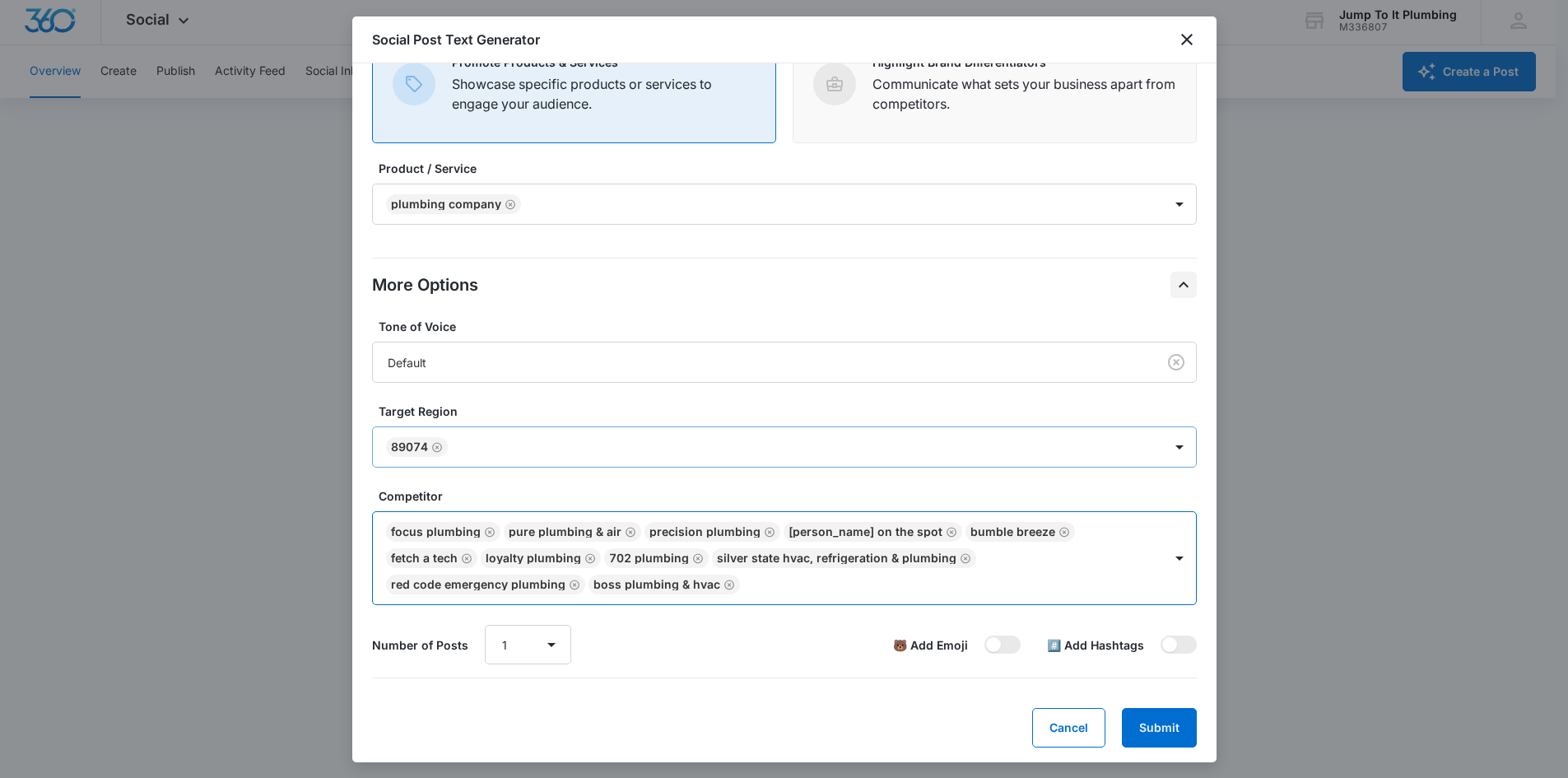
scroll to position [145, 0]
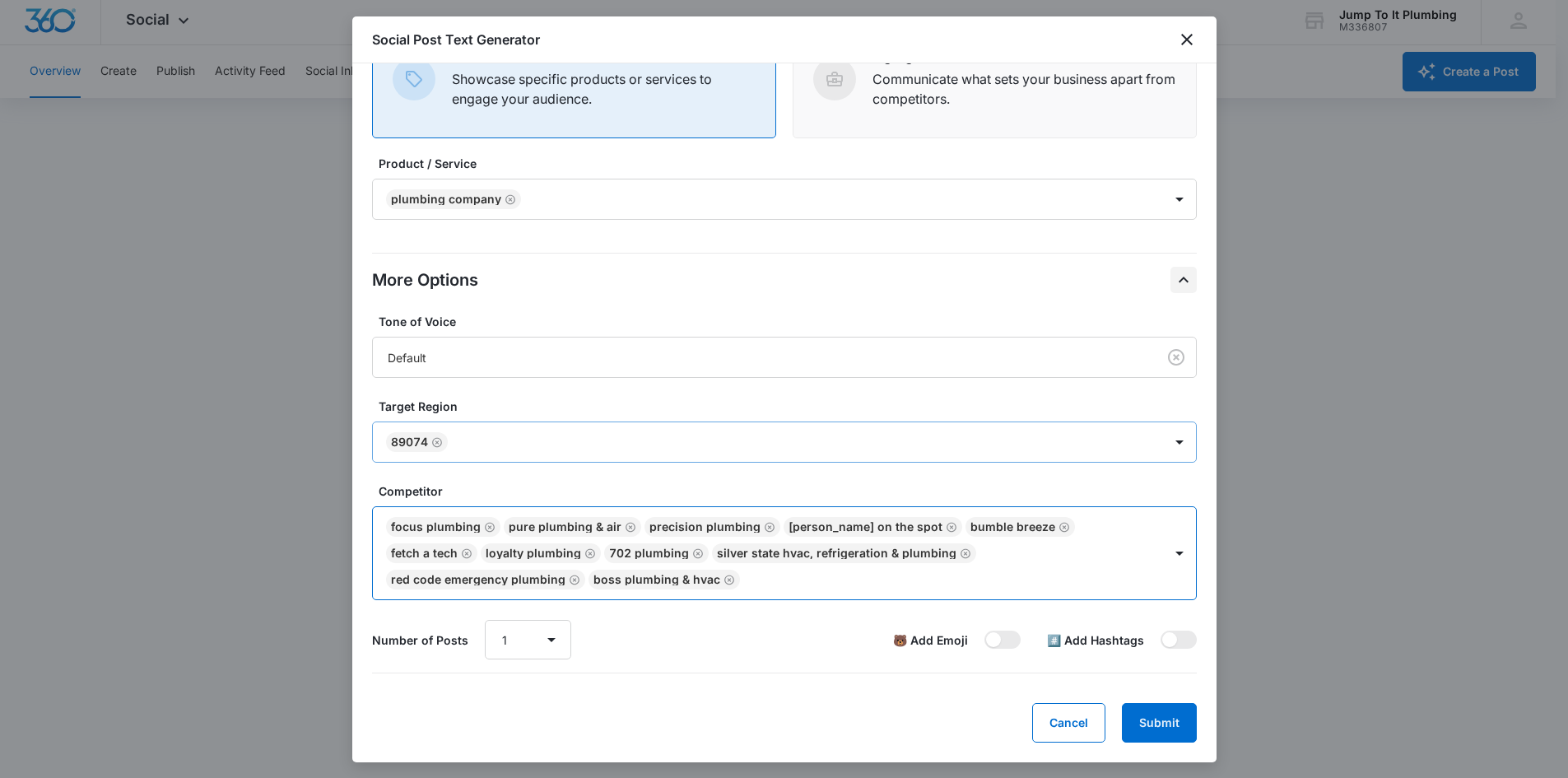
click at [509, 354] on div at bounding box center [797, 443] width 689 height 21
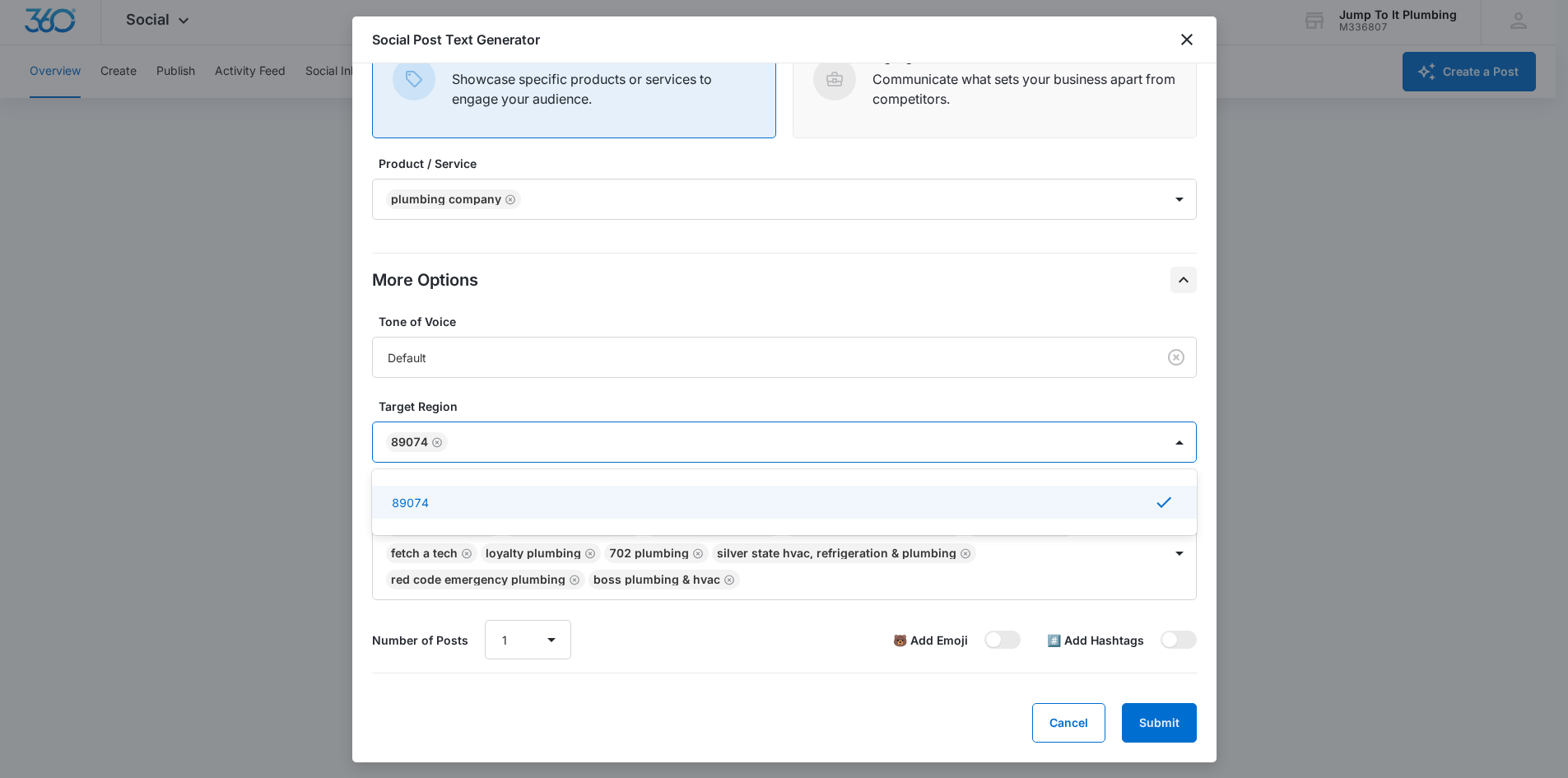
click at [517, 354] on div "89074" at bounding box center [782, 501] width 782 height 20
click at [745, 354] on div at bounding box center [943, 580] width 397 height 21
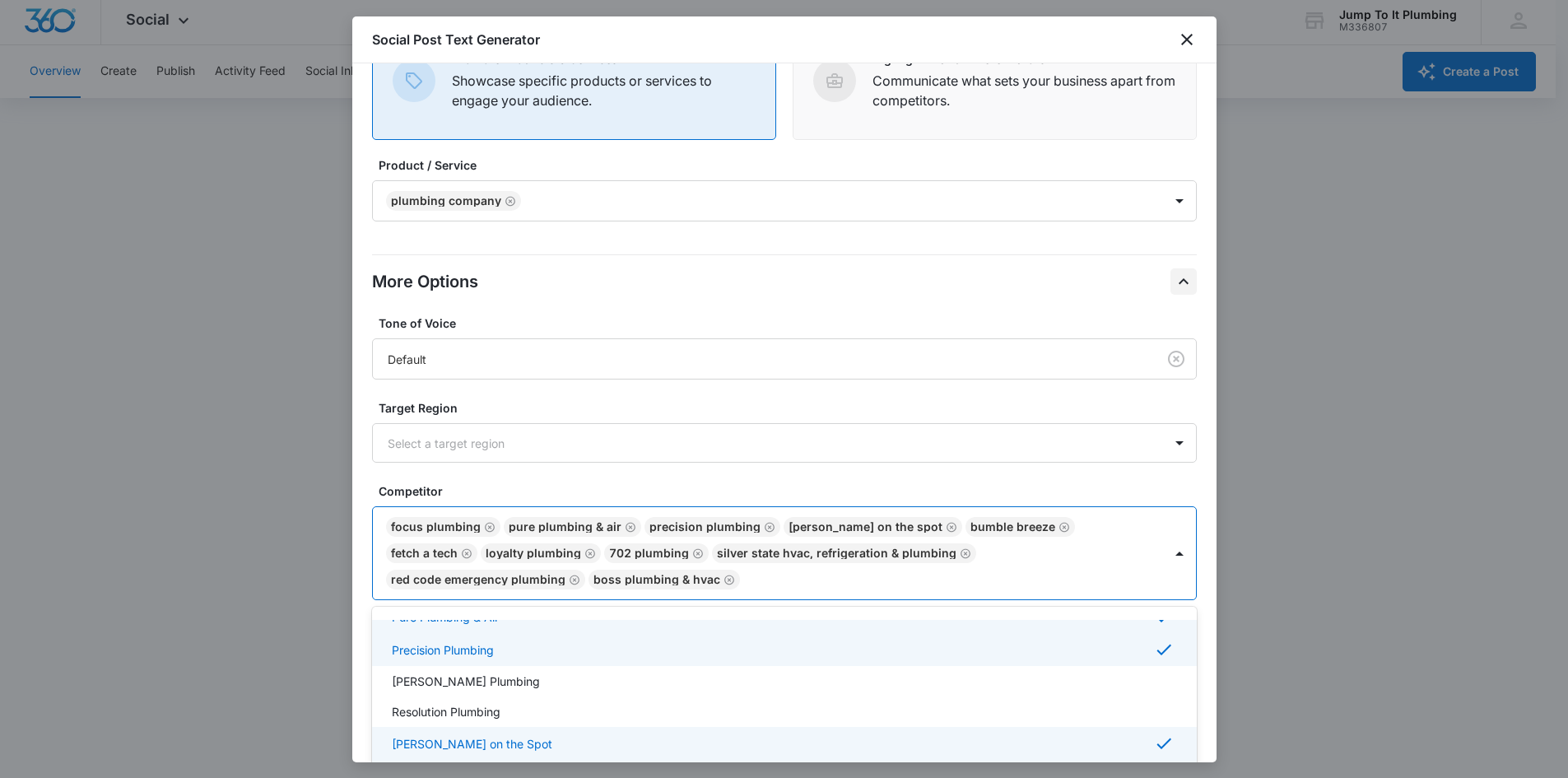
scroll to position [82, 0]
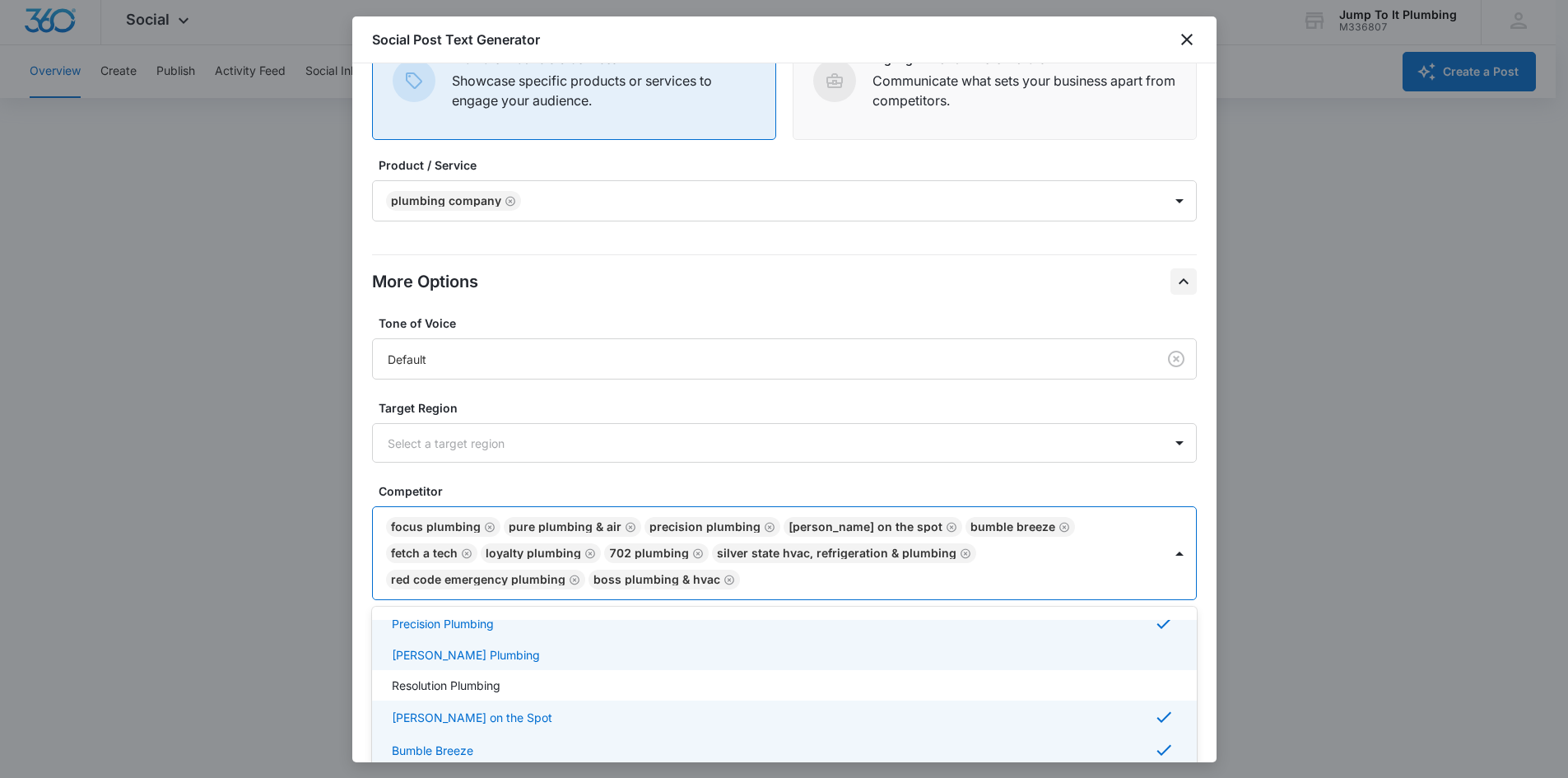
click at [513, 354] on div "[PERSON_NAME] Plumbing" at bounding box center [782, 654] width 782 height 17
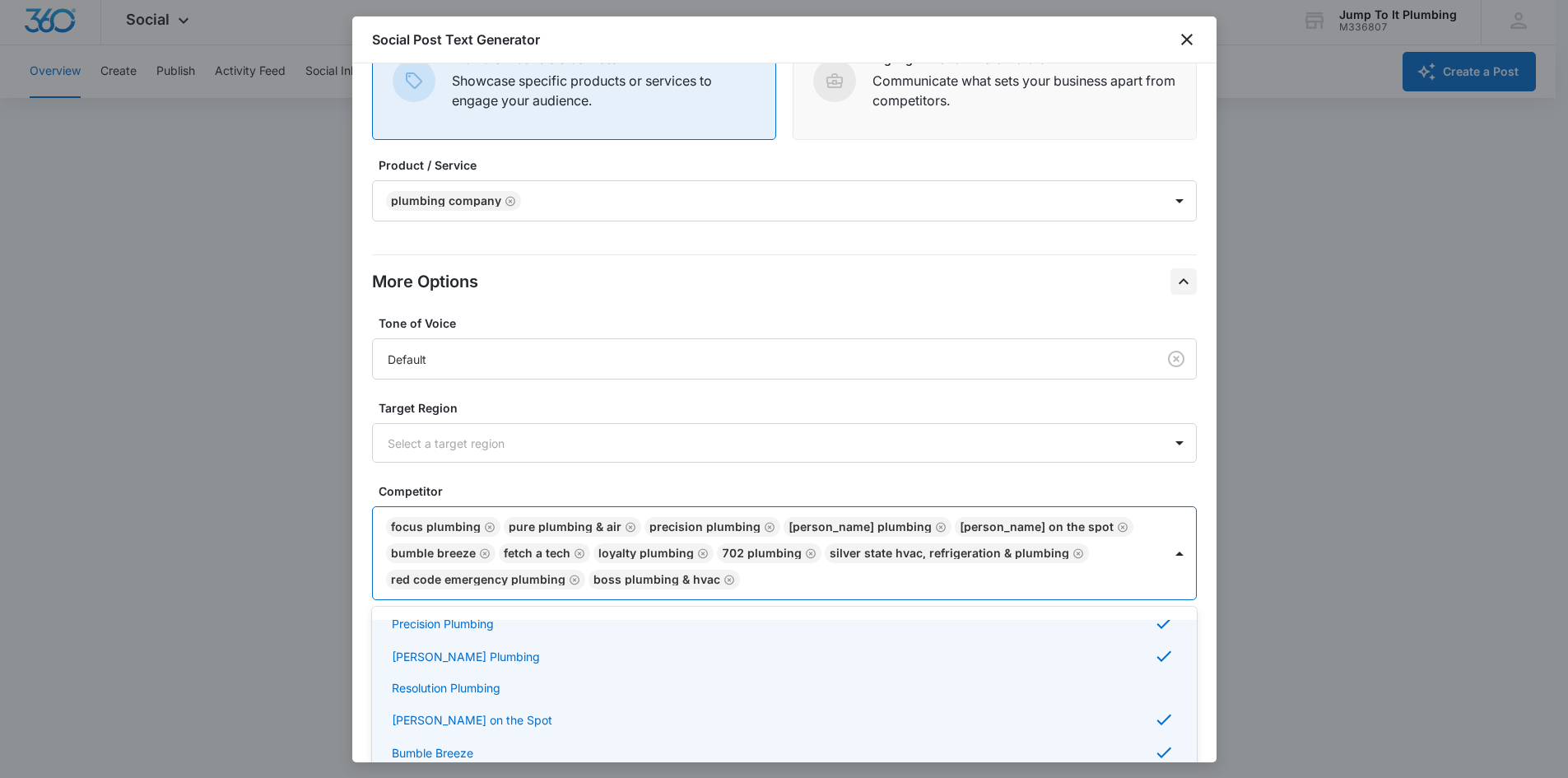
click at [506, 354] on div "Resolution Plumbing" at bounding box center [782, 687] width 782 height 17
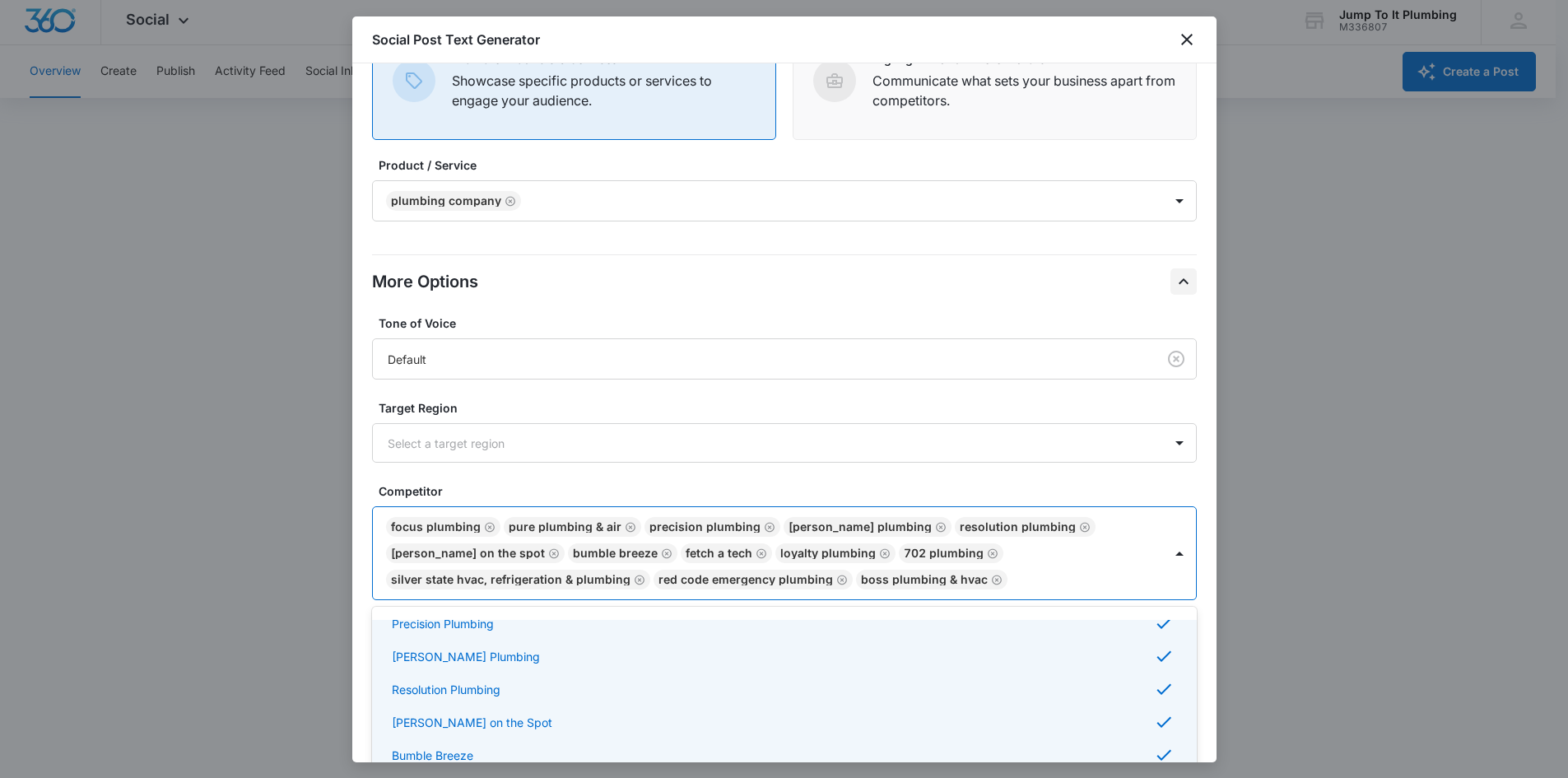
scroll to position [247, 0]
click at [583, 354] on div "Anytime Plumbing Heating Cooling" at bounding box center [782, 687] width 782 height 17
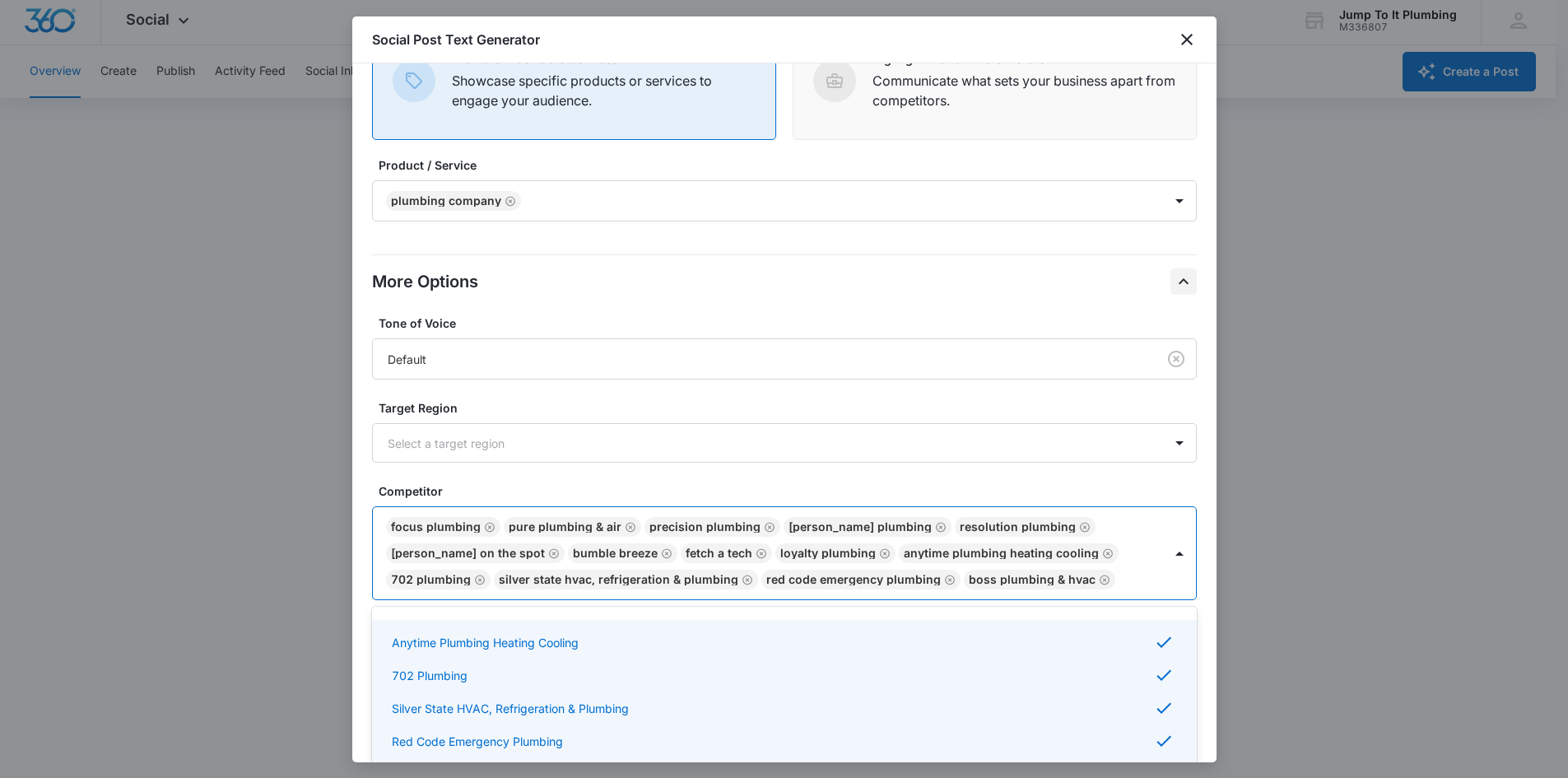
scroll to position [337, 0]
click at [526, 354] on div "Plumbing Kings" at bounding box center [782, 762] width 782 height 17
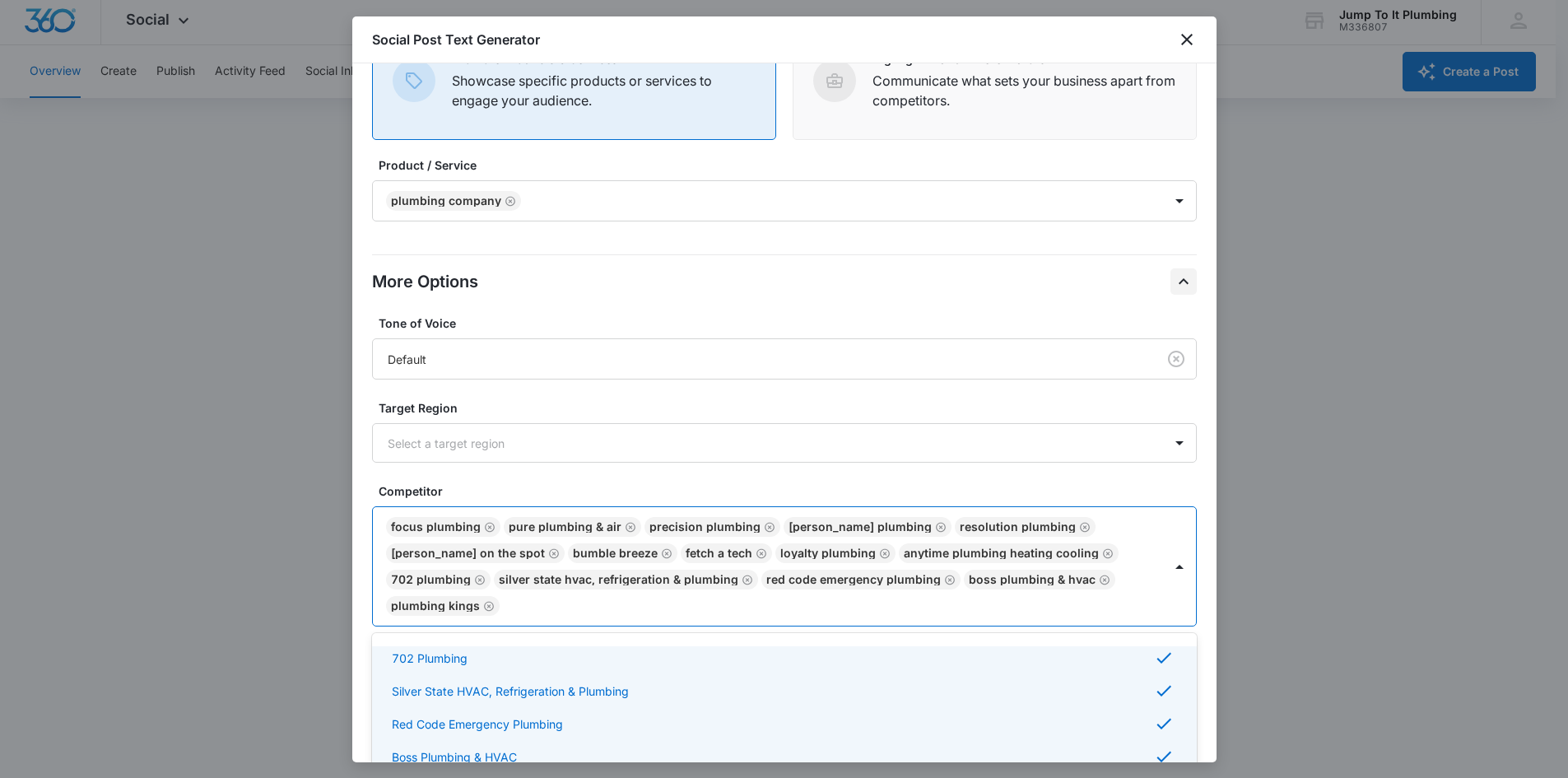
scroll to position [340, 0]
click at [771, 354] on div "Tone of Voice Default Target Region Select a target region Competitor option Pl…" at bounding box center [784, 500] width 825 height 371
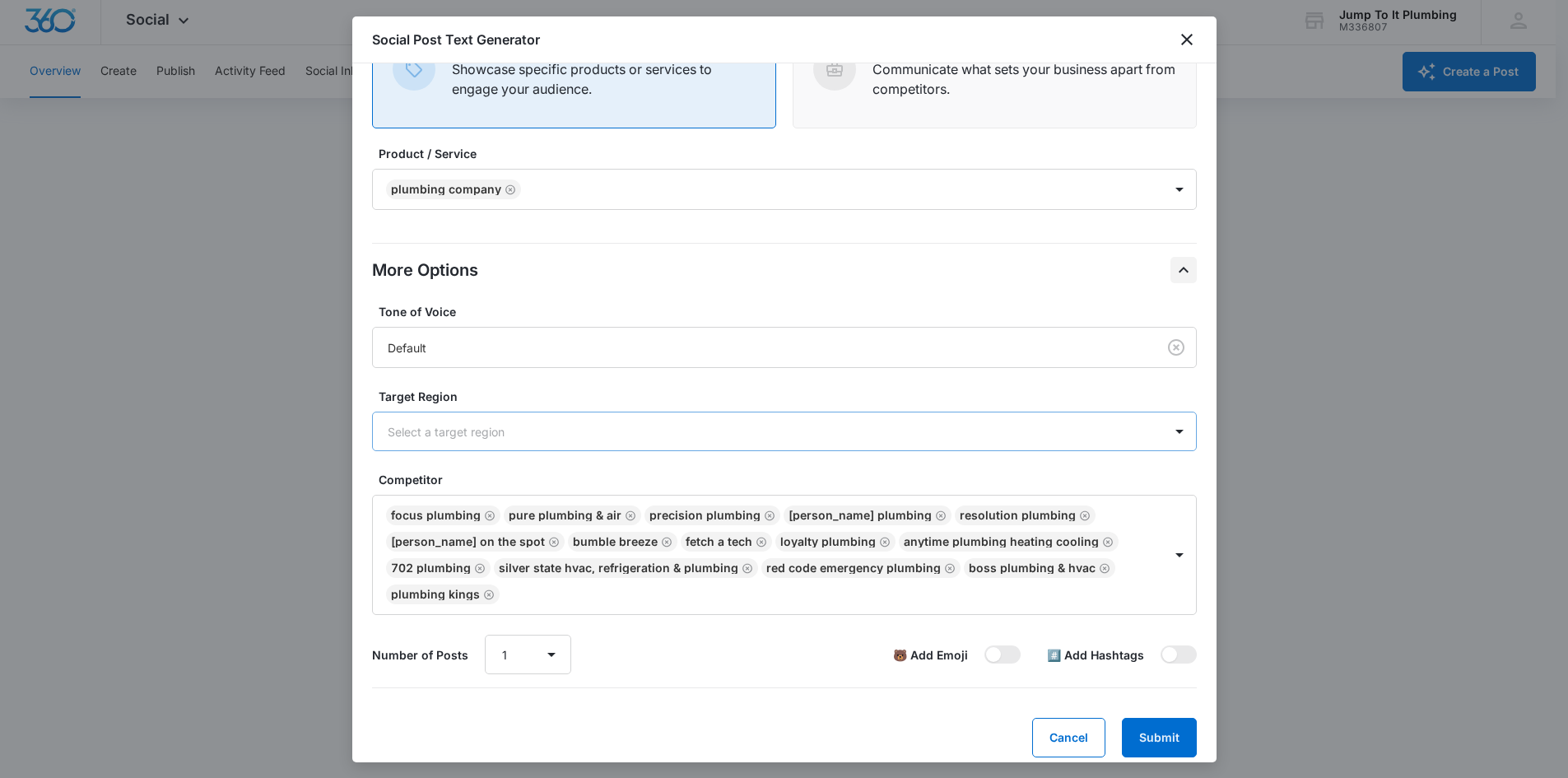
scroll to position [169, 0]
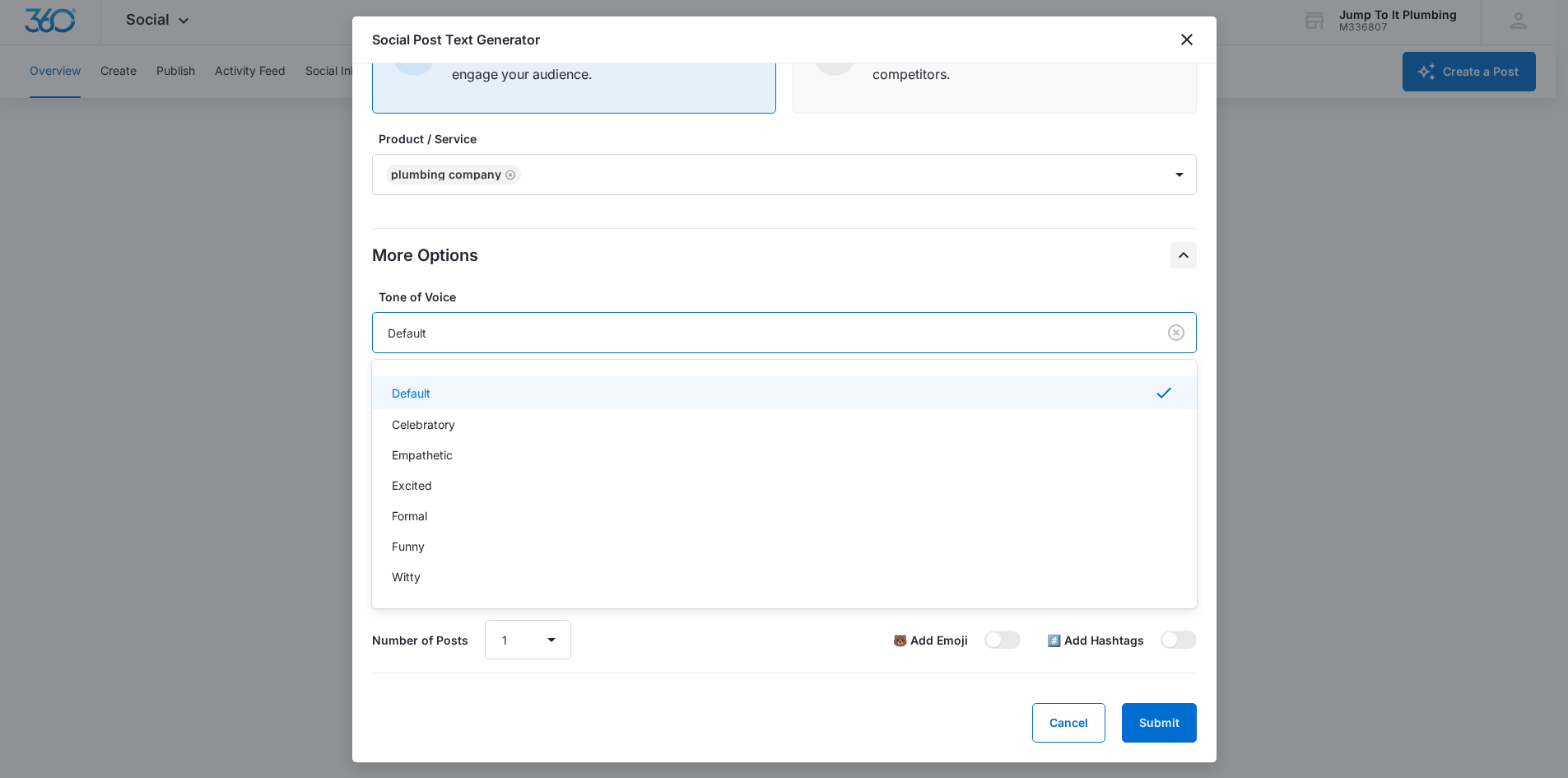
click at [681, 339] on div "Default" at bounding box center [761, 333] width 748 height 17
click at [619, 256] on div "More Options" at bounding box center [784, 255] width 825 height 26
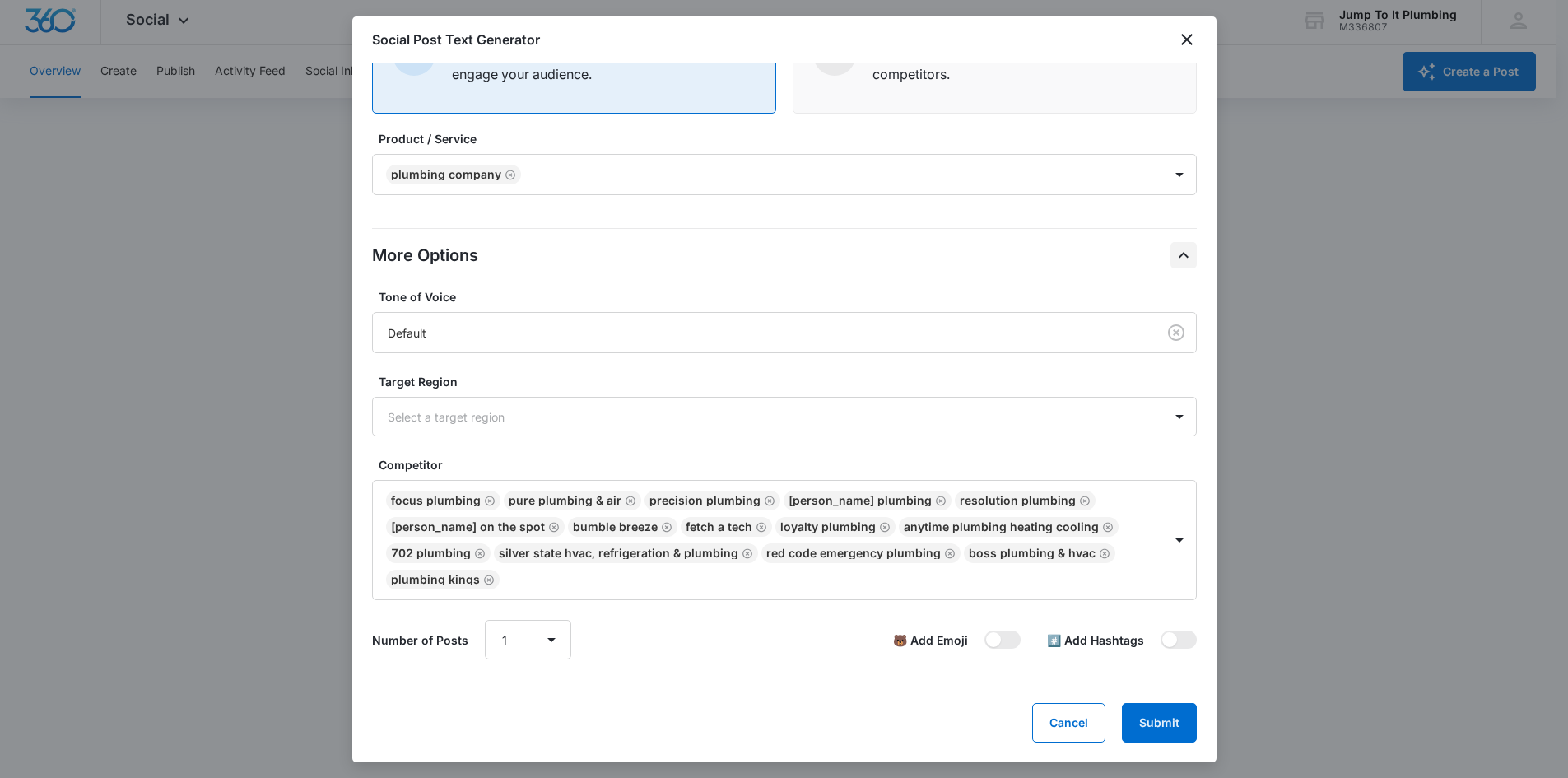
click at [771, 37] on div "Social Post Text Generator" at bounding box center [785, 40] width 864 height 47
click at [771, 47] on icon "close" at bounding box center [1187, 39] width 20 height 20
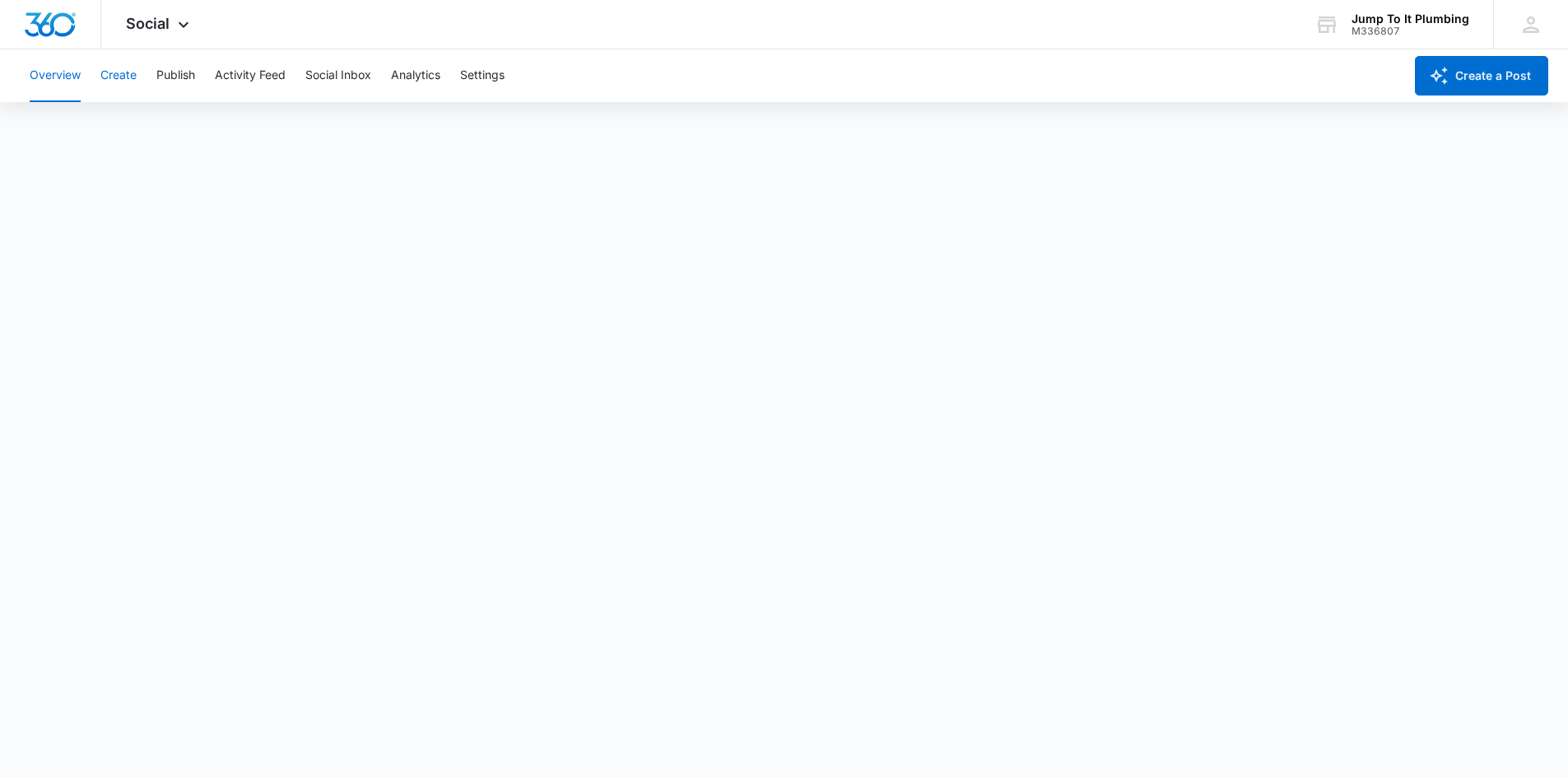
click at [118, 73] on button "Create" at bounding box center [118, 75] width 36 height 53
click at [175, 77] on button "Publish" at bounding box center [175, 75] width 39 height 53
click at [260, 74] on button "Activity Feed" at bounding box center [251, 75] width 71 height 53
click at [362, 74] on button "Social Inbox" at bounding box center [338, 75] width 66 height 53
click at [404, 82] on button "Analytics" at bounding box center [415, 75] width 49 height 53
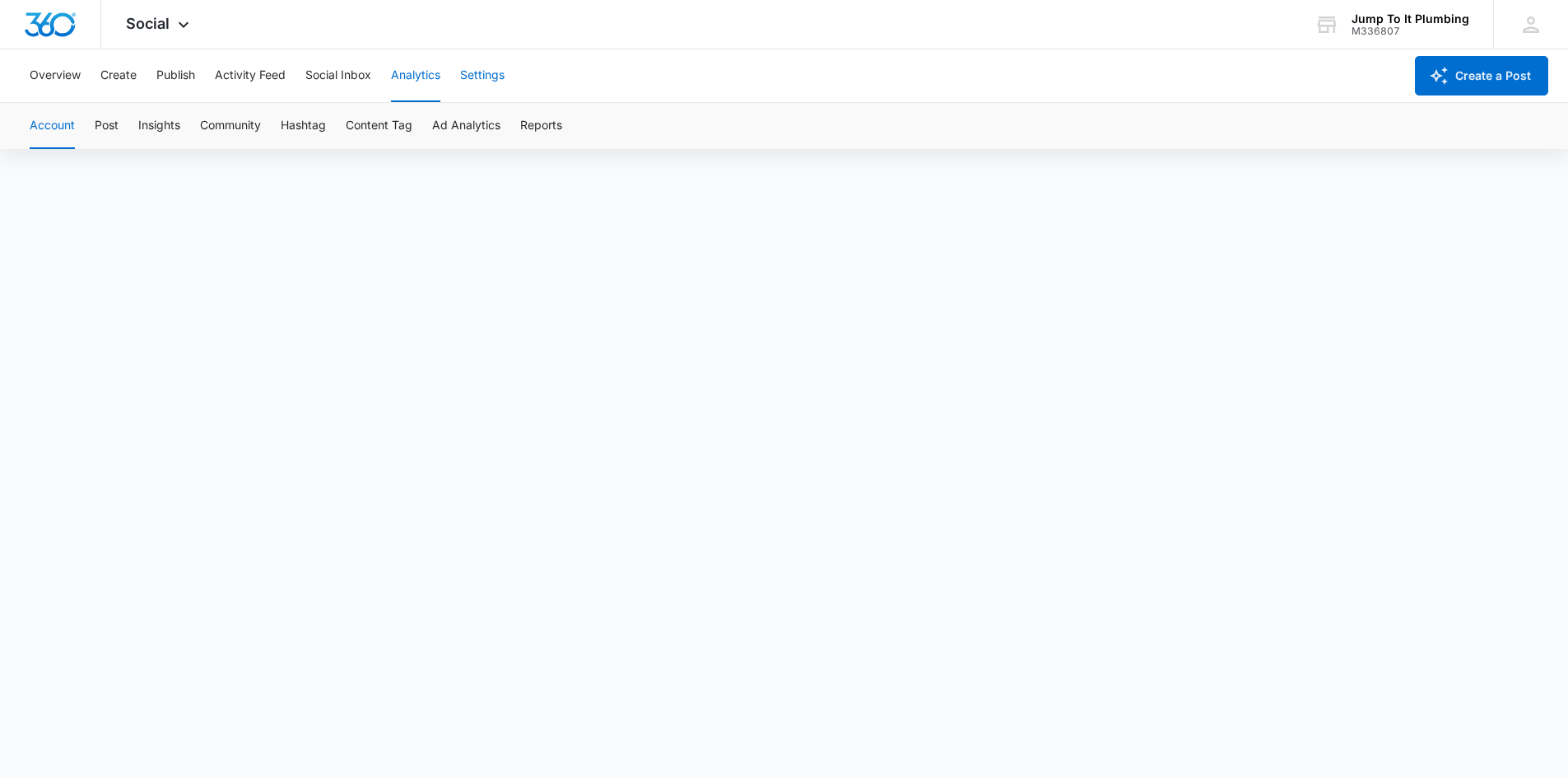
click at [490, 78] on button "Settings" at bounding box center [481, 75] width 44 height 53
